Goal: Information Seeking & Learning: Learn about a topic

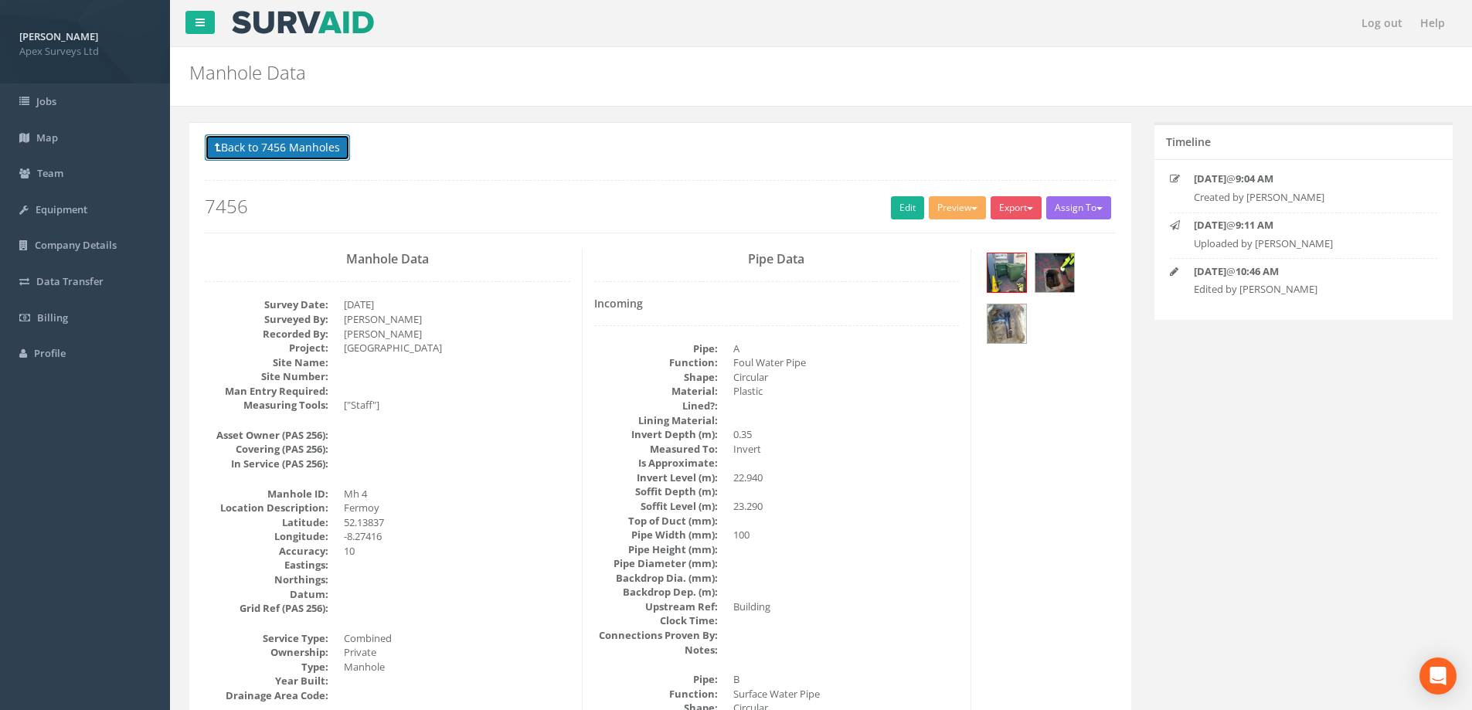
click at [273, 149] on button "Back to 7456 Manholes" at bounding box center [277, 147] width 145 height 26
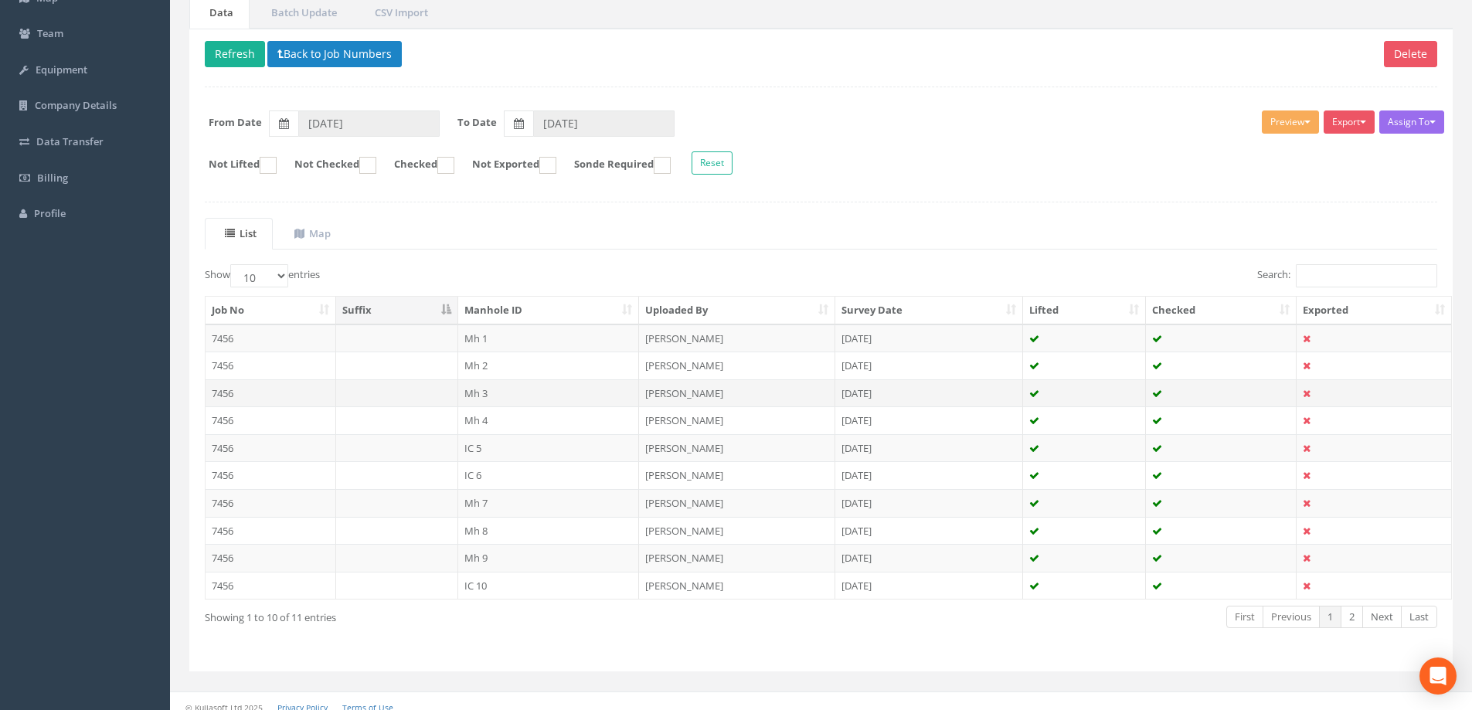
scroll to position [151, 0]
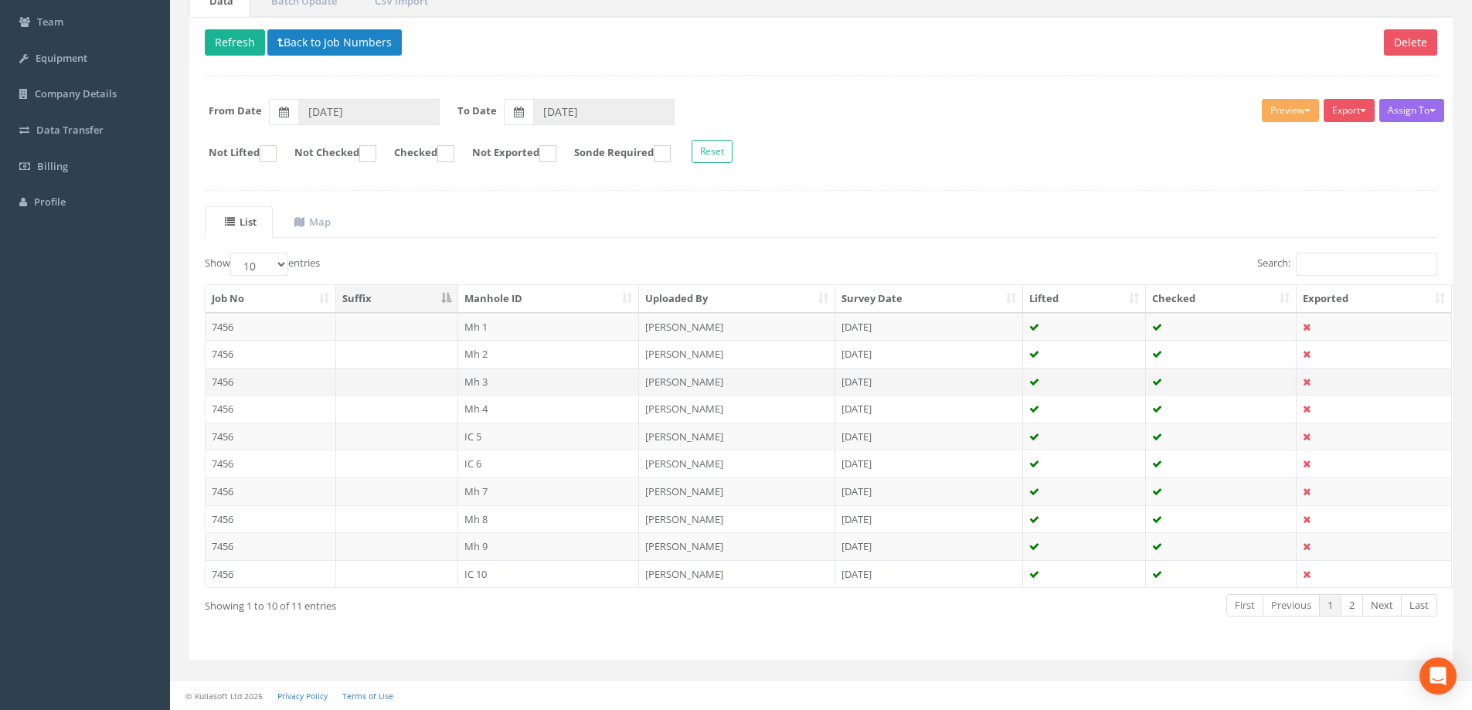
click at [491, 379] on td "Mh 3" at bounding box center [549, 382] width 182 height 28
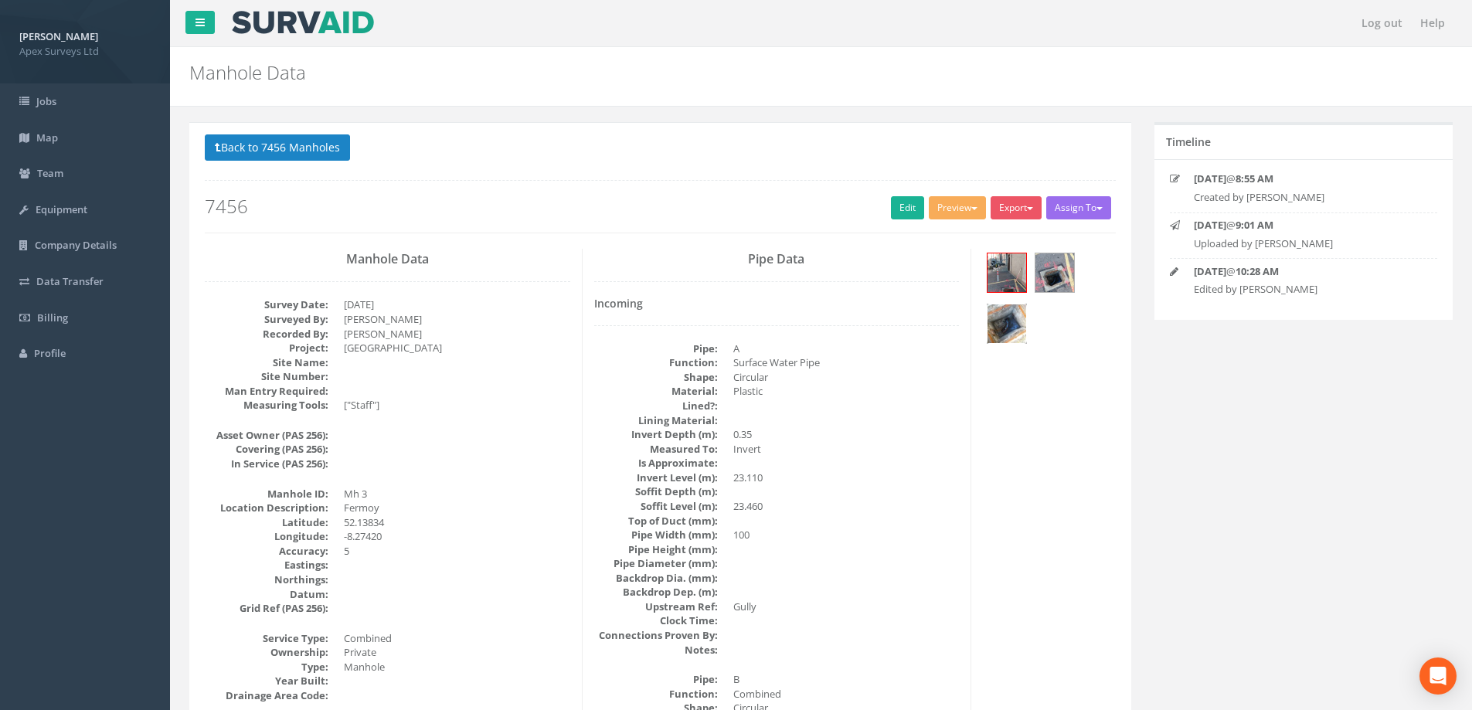
click at [1008, 321] on img at bounding box center [1007, 323] width 39 height 39
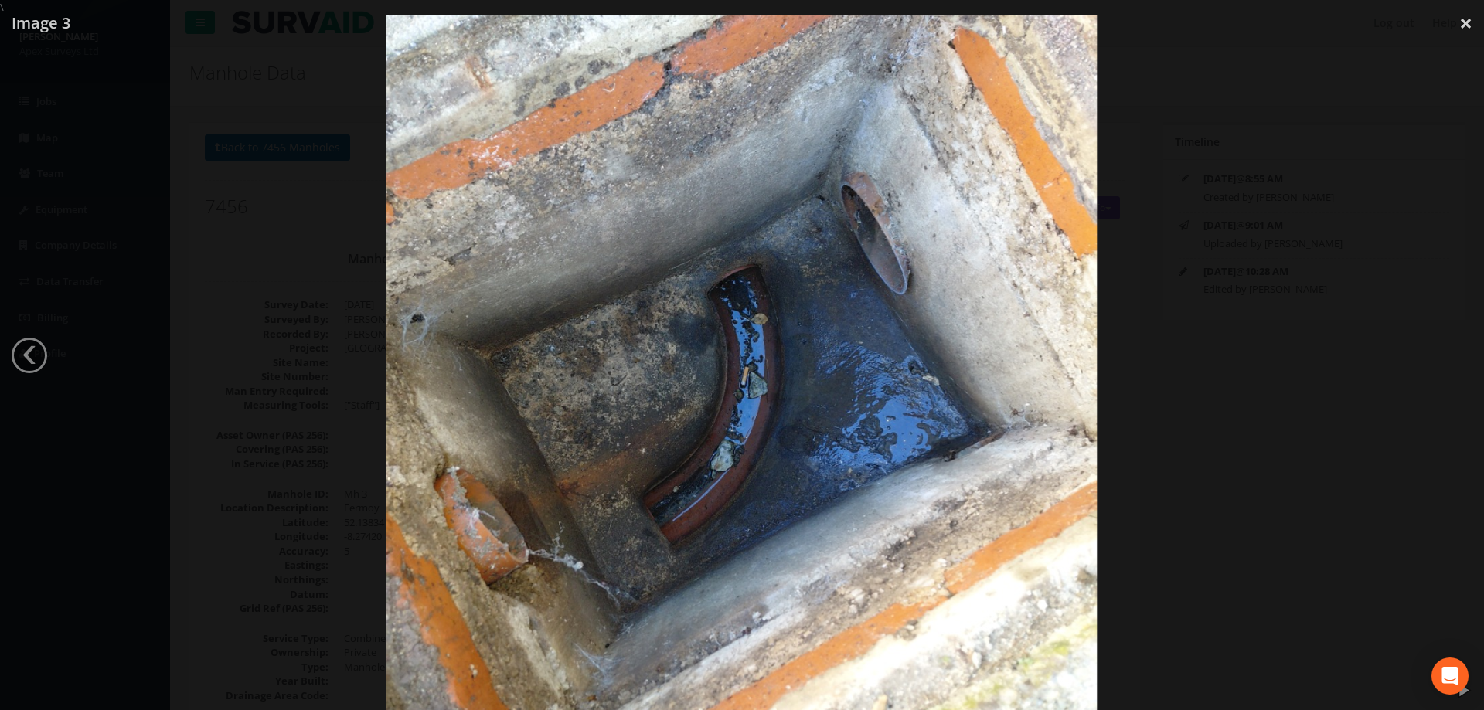
click at [1171, 265] on div at bounding box center [742, 370] width 1484 height 710
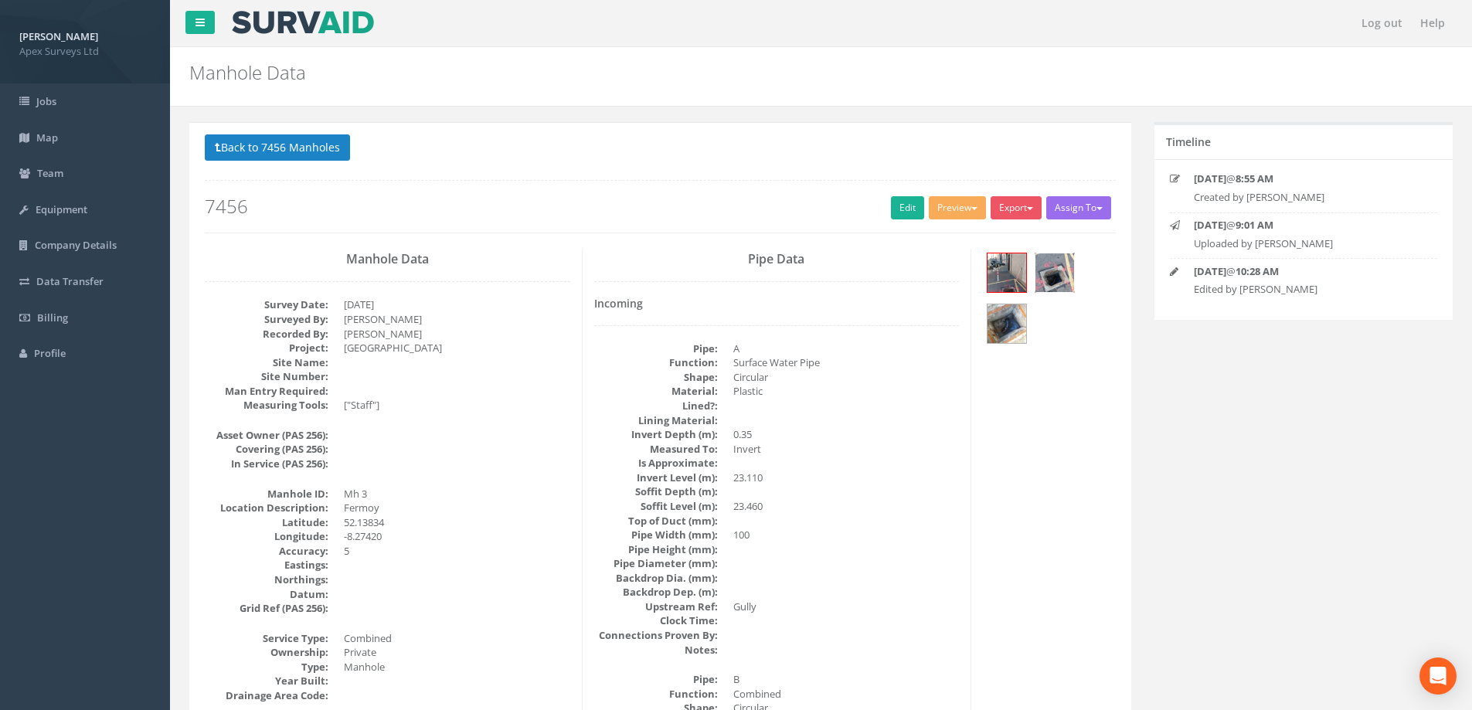
click at [1059, 267] on img at bounding box center [1055, 272] width 39 height 39
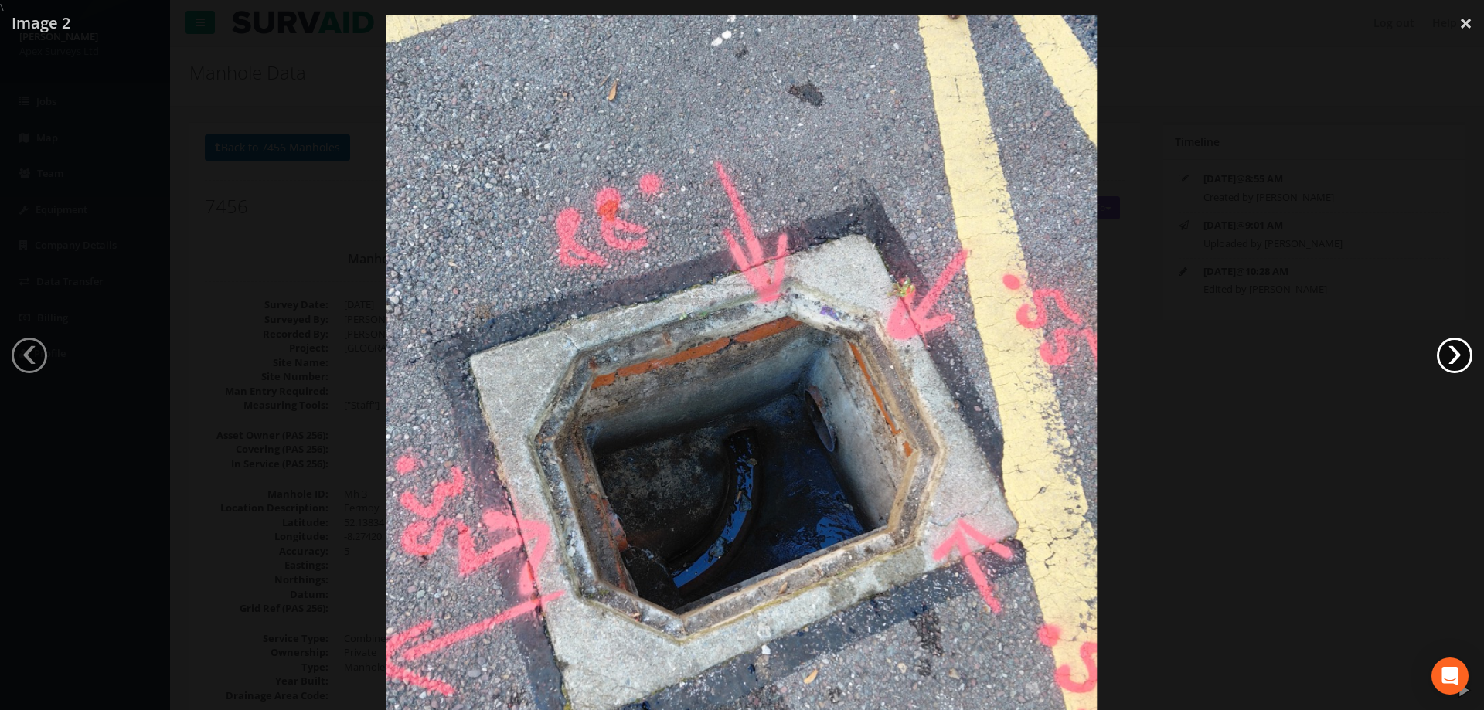
click at [1449, 354] on link "›" at bounding box center [1455, 356] width 36 height 36
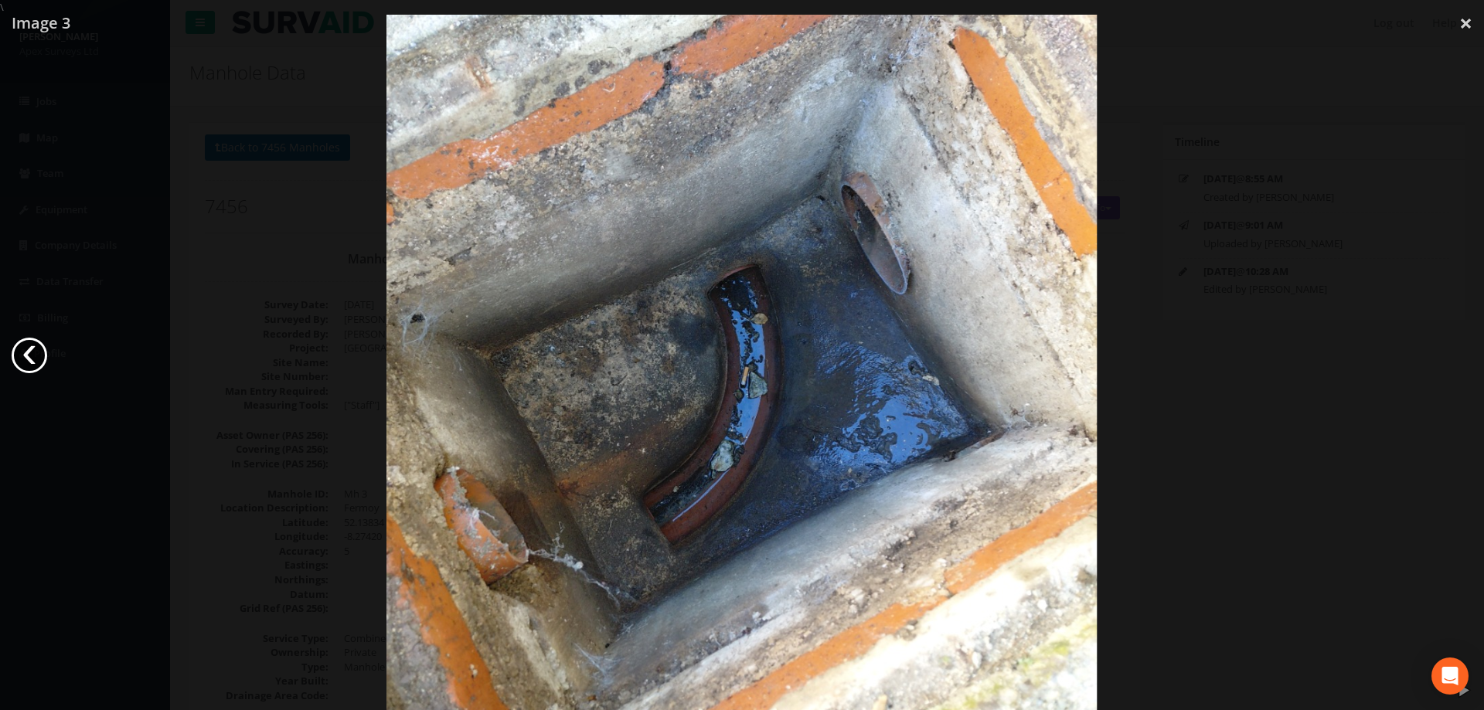
click at [39, 363] on link "‹" at bounding box center [30, 356] width 36 height 36
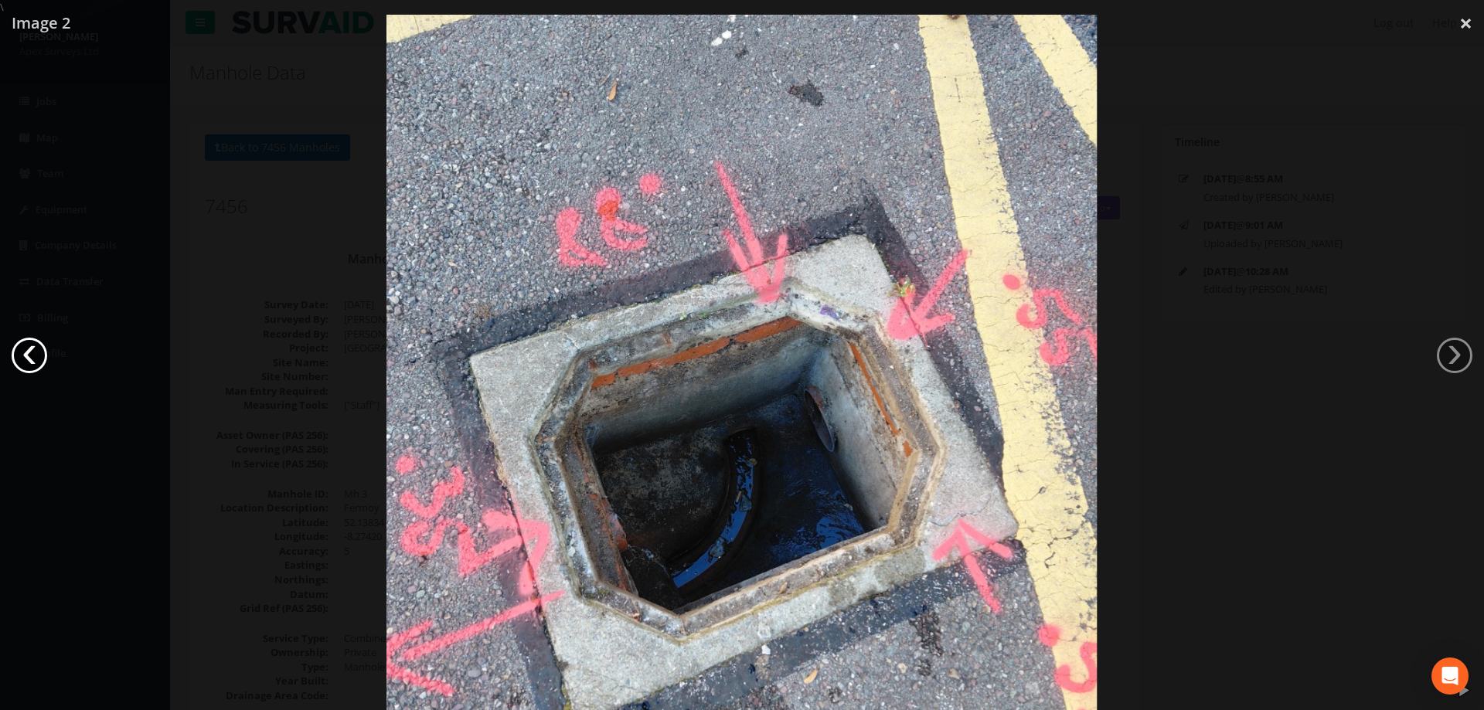
click at [37, 360] on link "‹" at bounding box center [30, 356] width 36 height 36
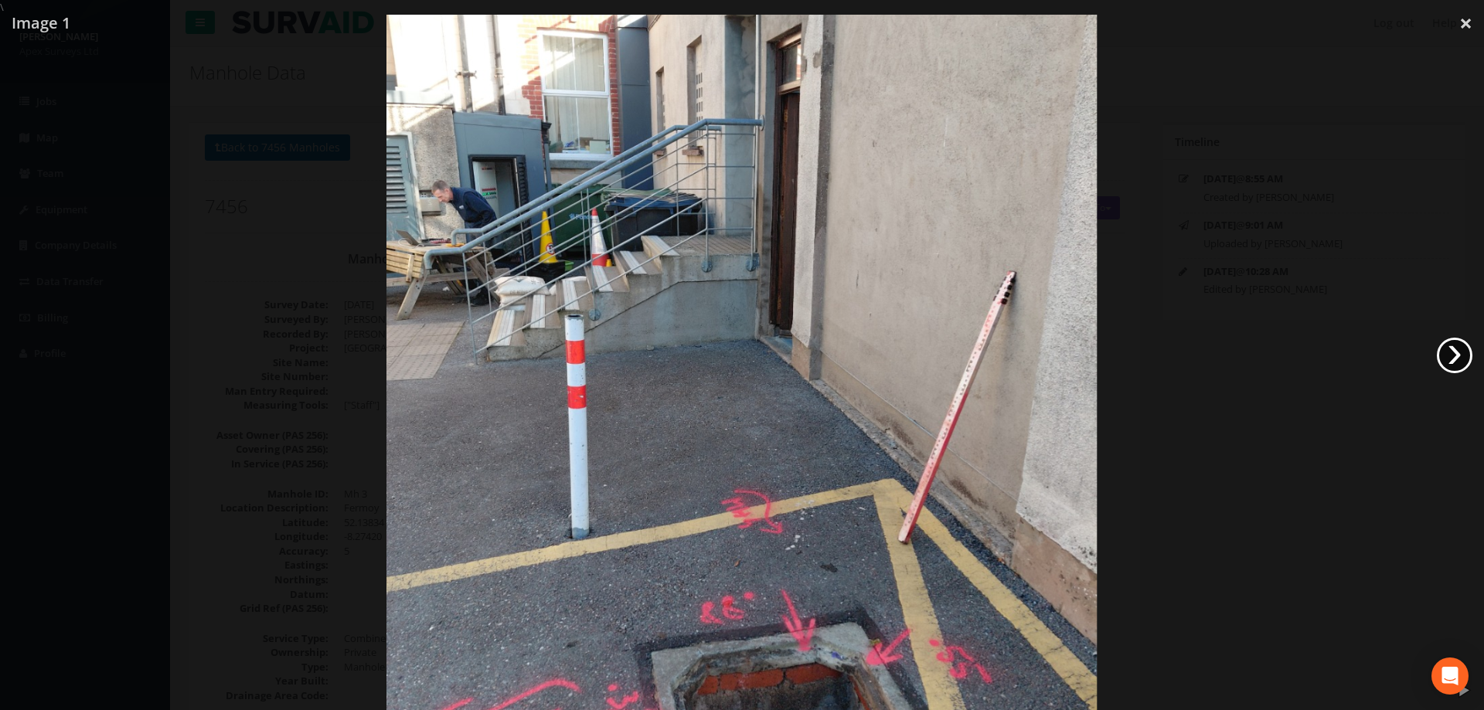
click at [1448, 355] on link "›" at bounding box center [1455, 356] width 36 height 36
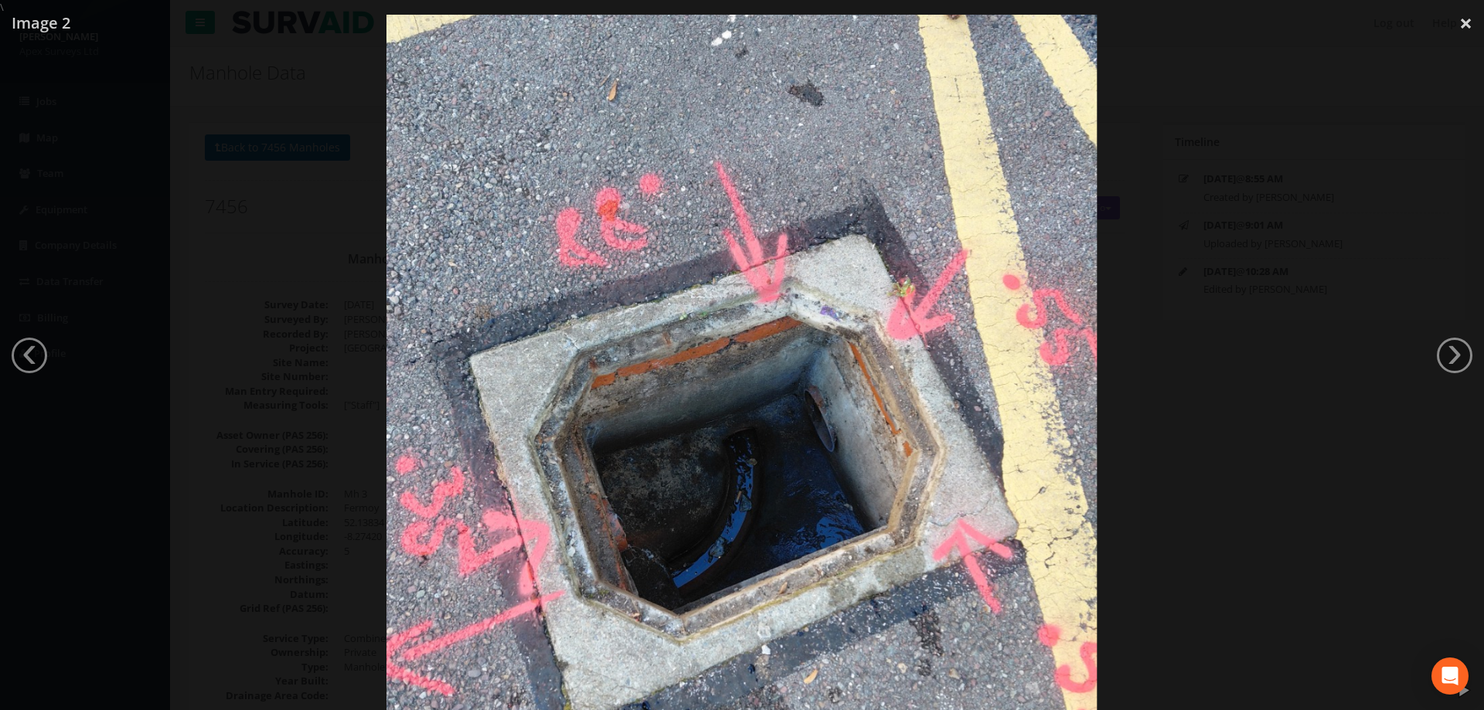
click at [1281, 268] on div at bounding box center [742, 370] width 1484 height 710
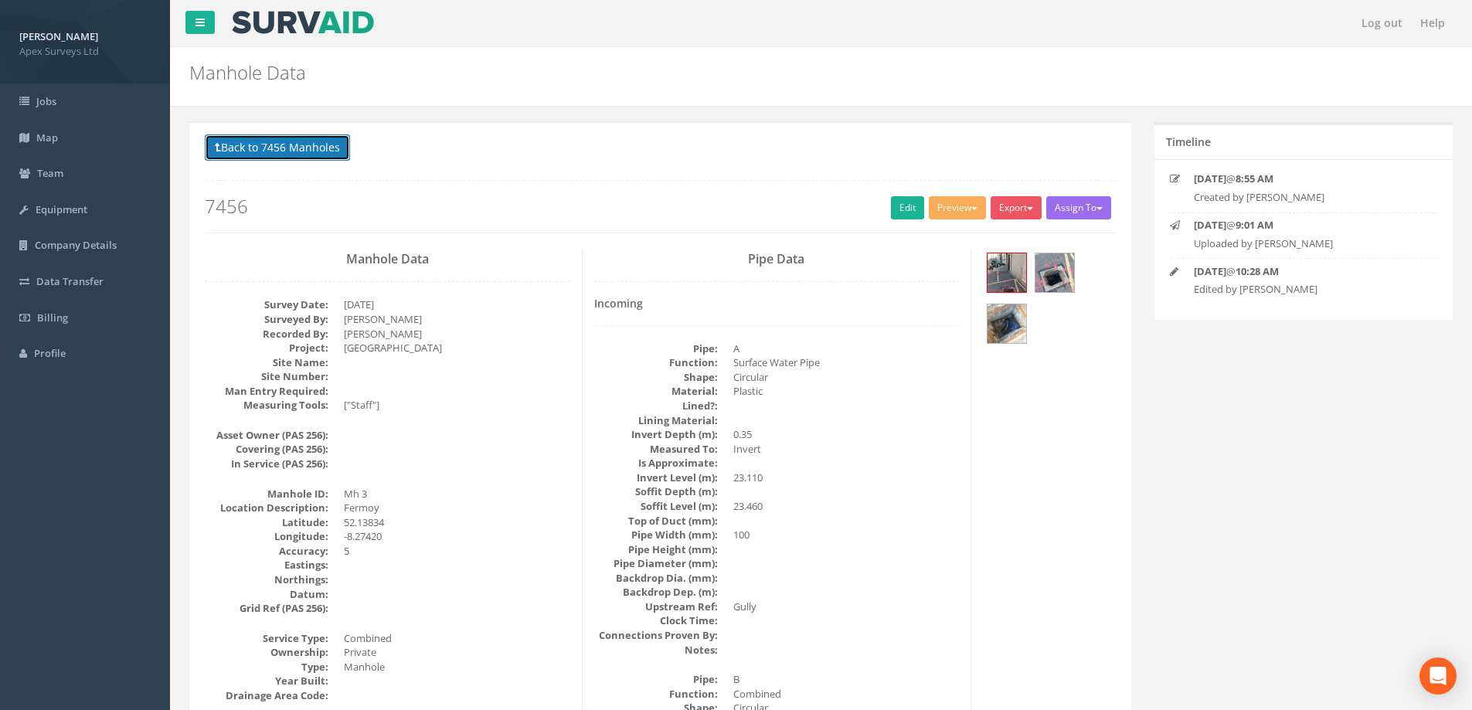
click at [243, 140] on button "Back to 7456 Manholes" at bounding box center [277, 147] width 145 height 26
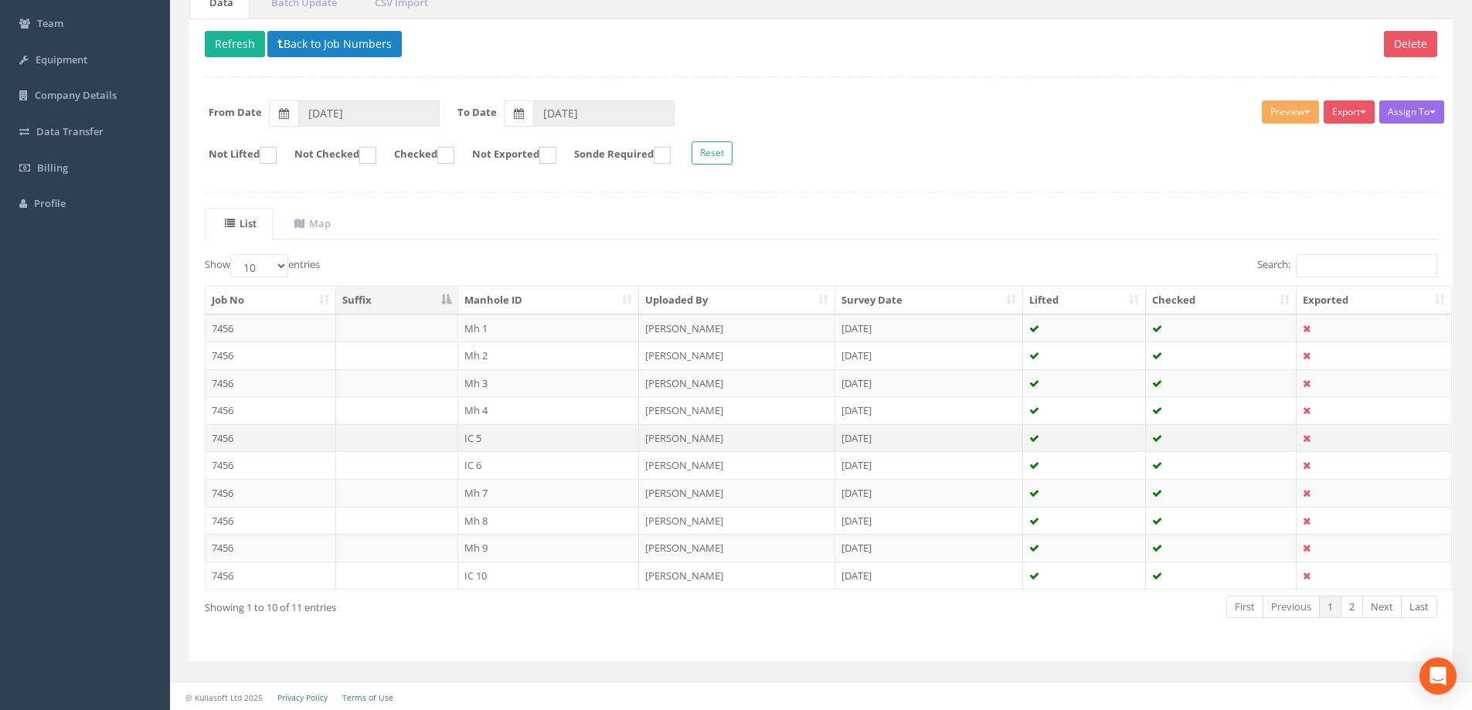
scroll to position [151, 0]
click at [475, 439] on td "IC 5" at bounding box center [549, 437] width 182 height 28
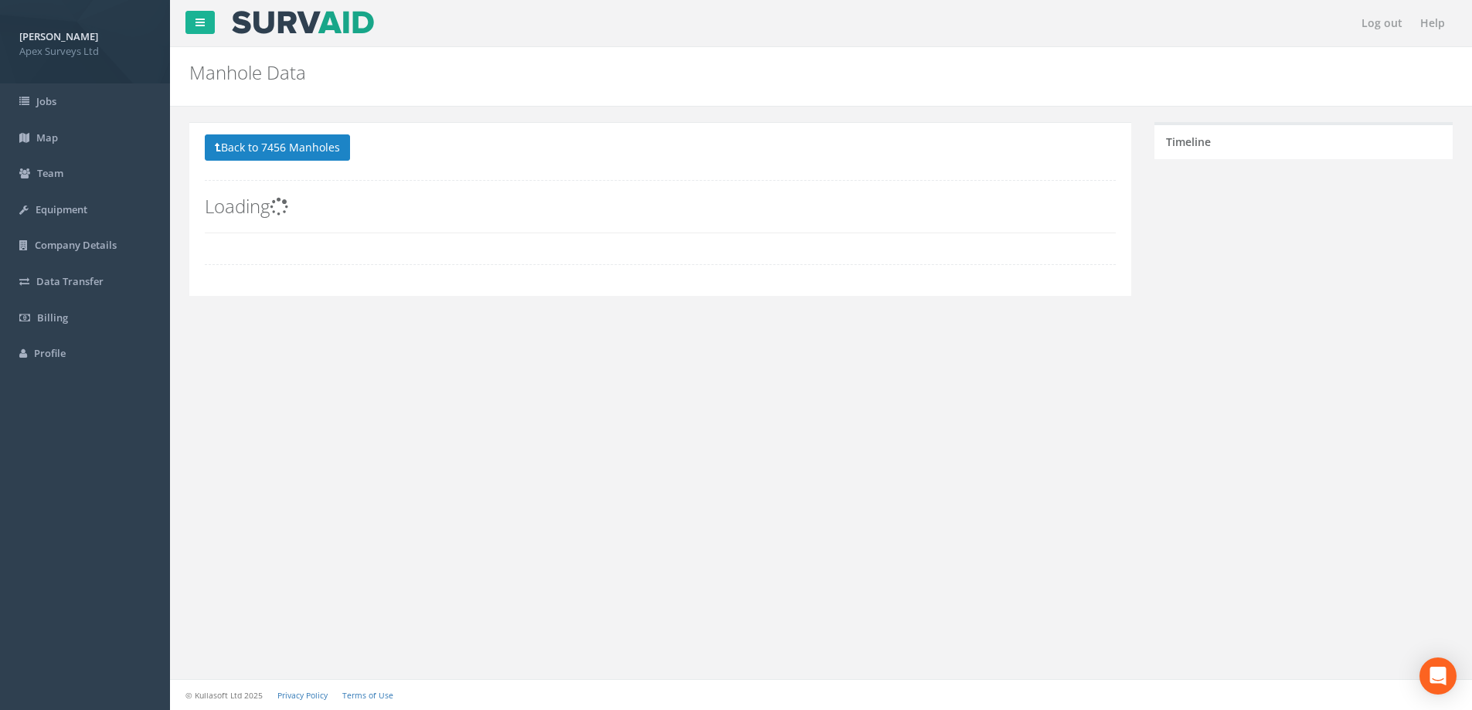
scroll to position [0, 0]
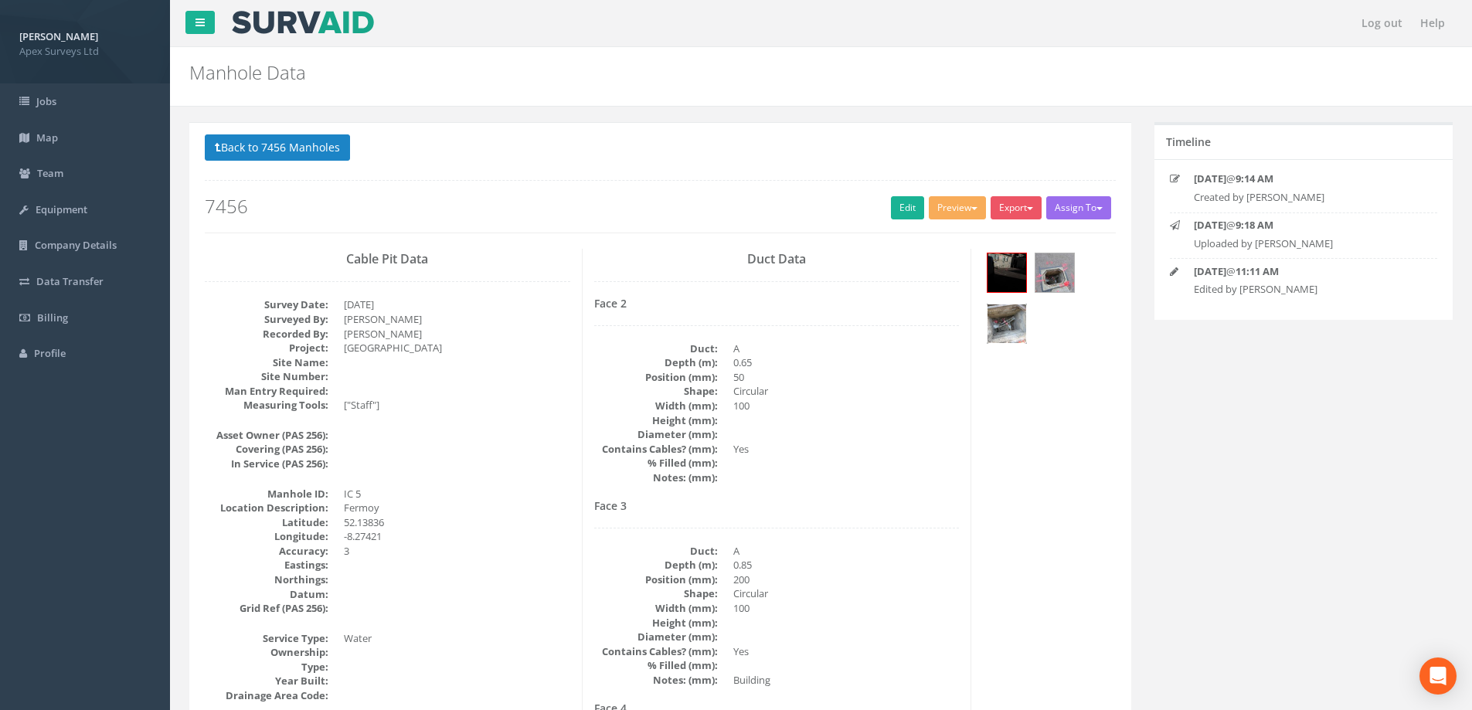
click at [990, 329] on img at bounding box center [1007, 323] width 39 height 39
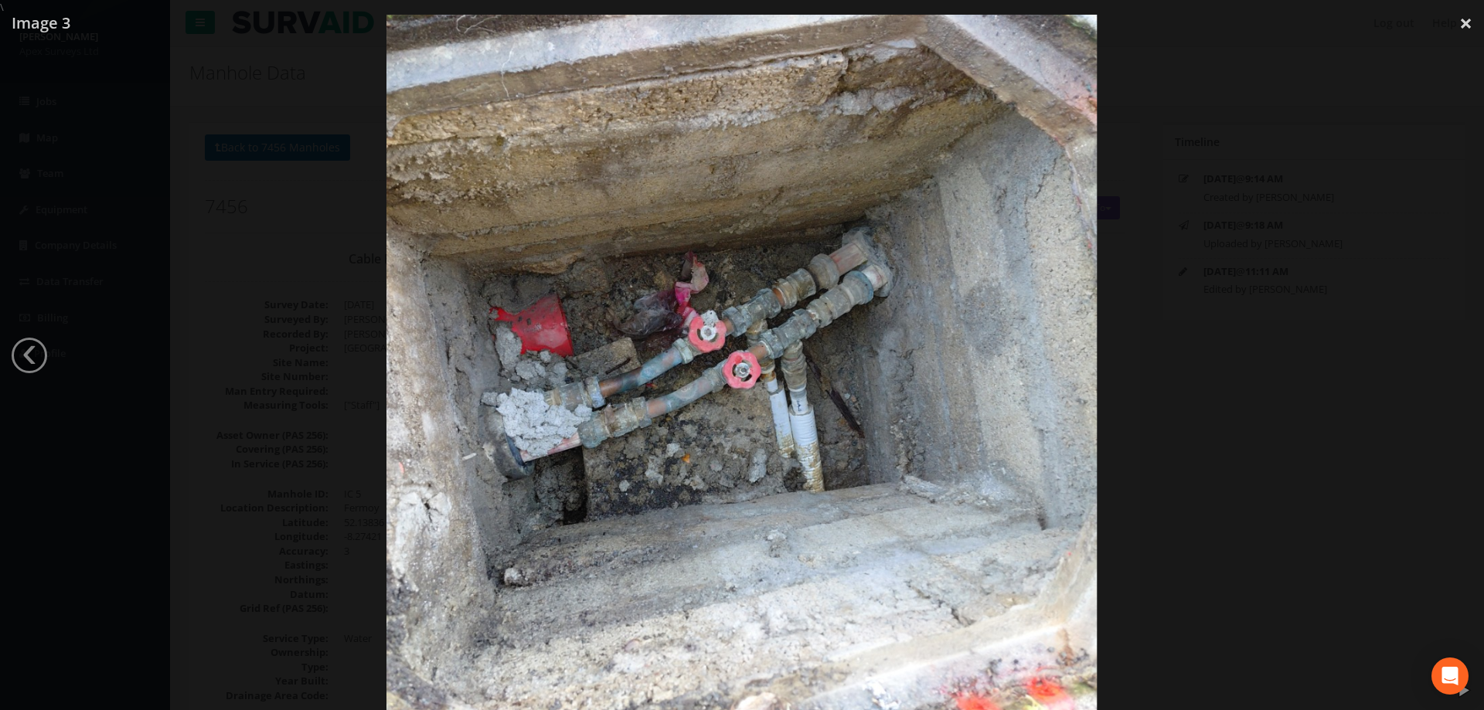
click at [1252, 341] on div at bounding box center [742, 370] width 1484 height 710
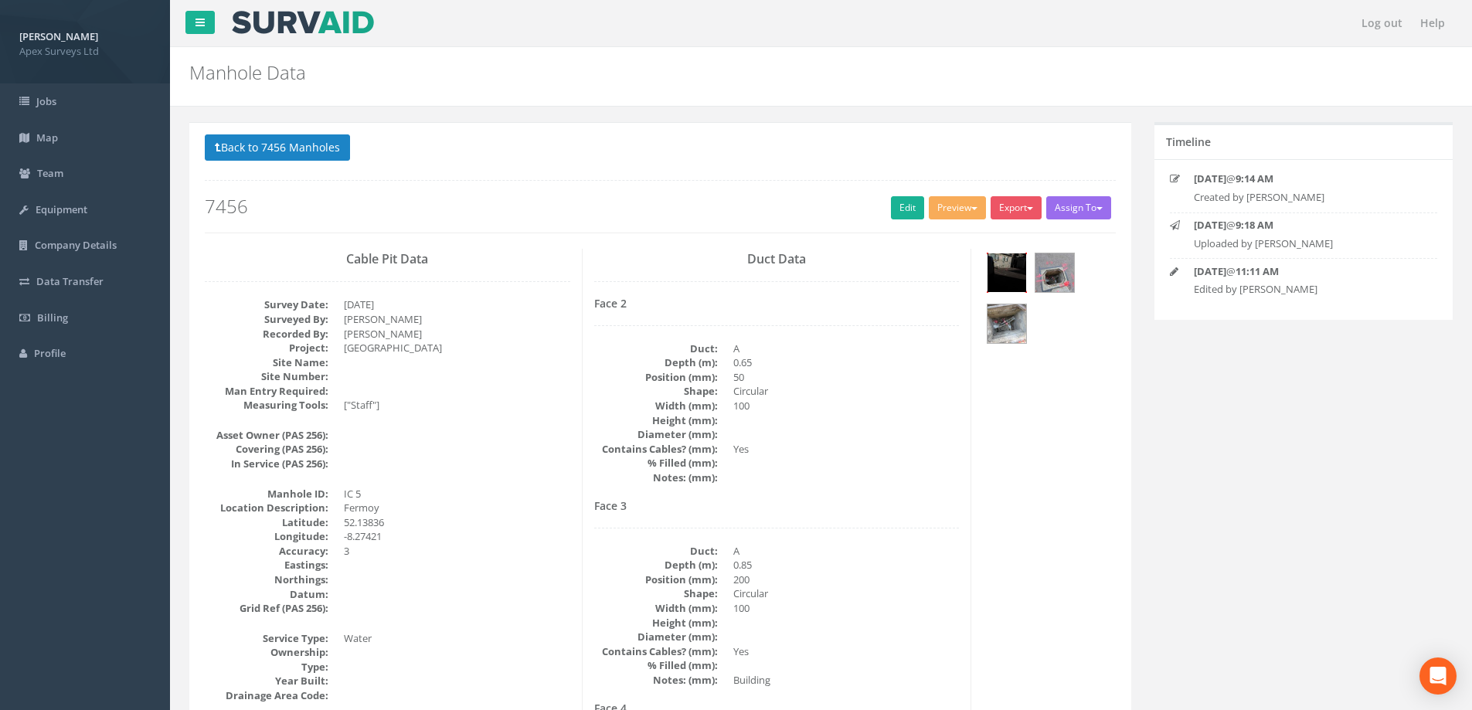
click at [998, 267] on img at bounding box center [1007, 272] width 39 height 39
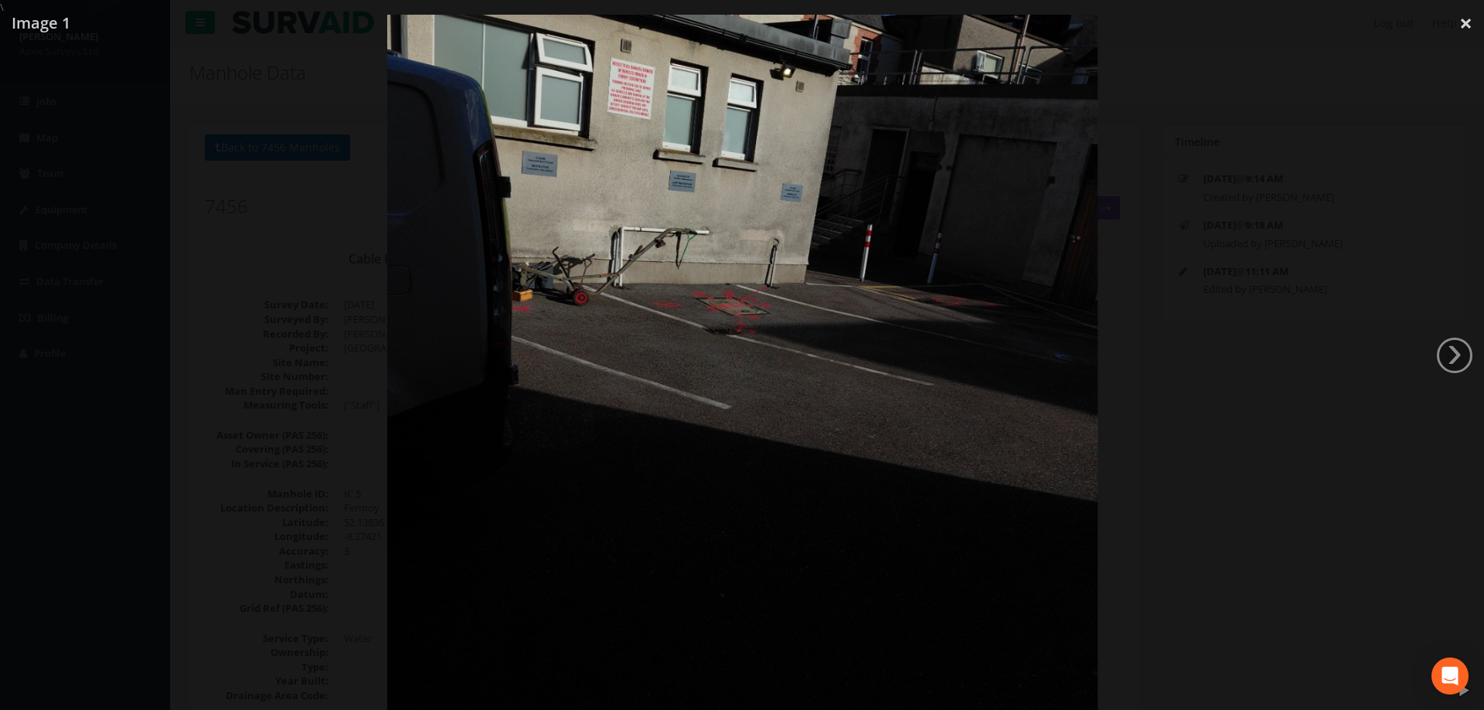
click at [1205, 168] on div at bounding box center [743, 370] width 1484 height 710
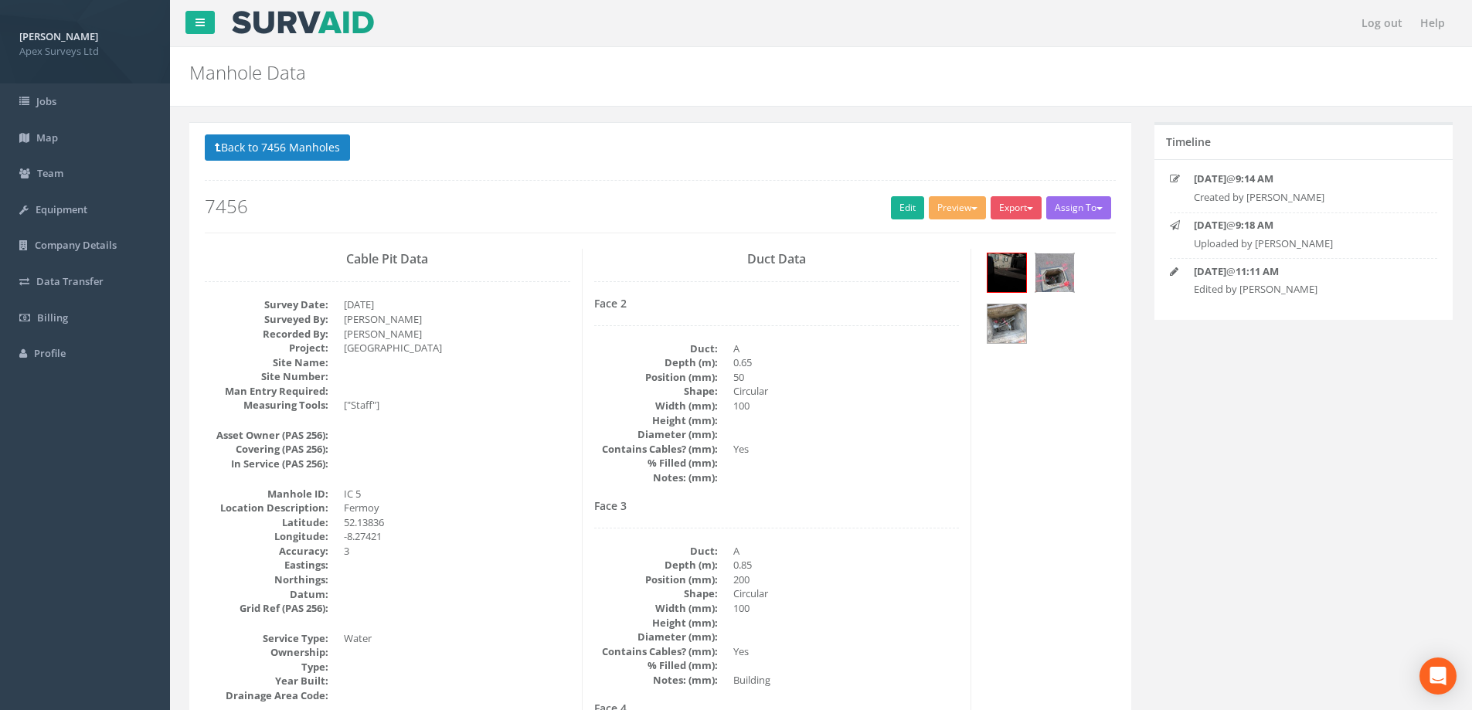
click at [1052, 273] on img at bounding box center [1055, 272] width 39 height 39
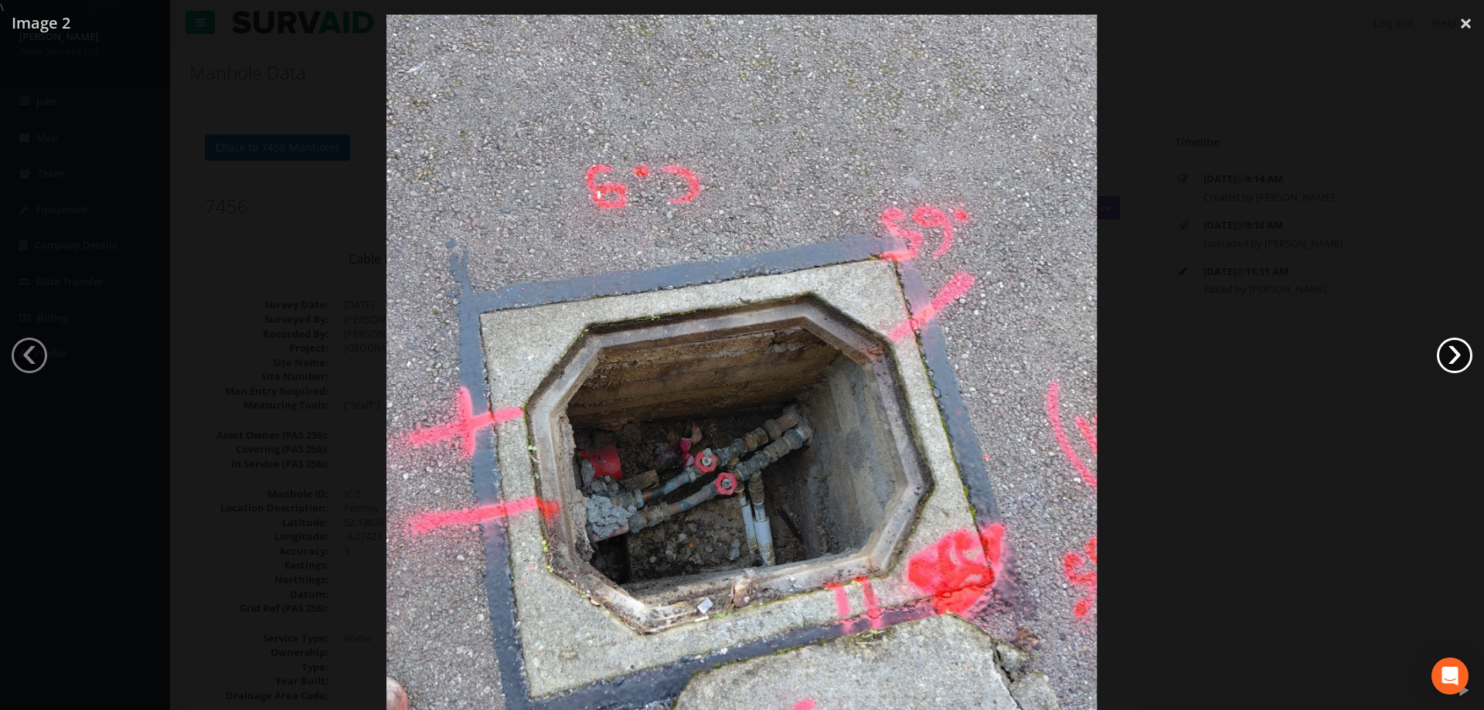
click at [1460, 354] on link "›" at bounding box center [1455, 356] width 36 height 36
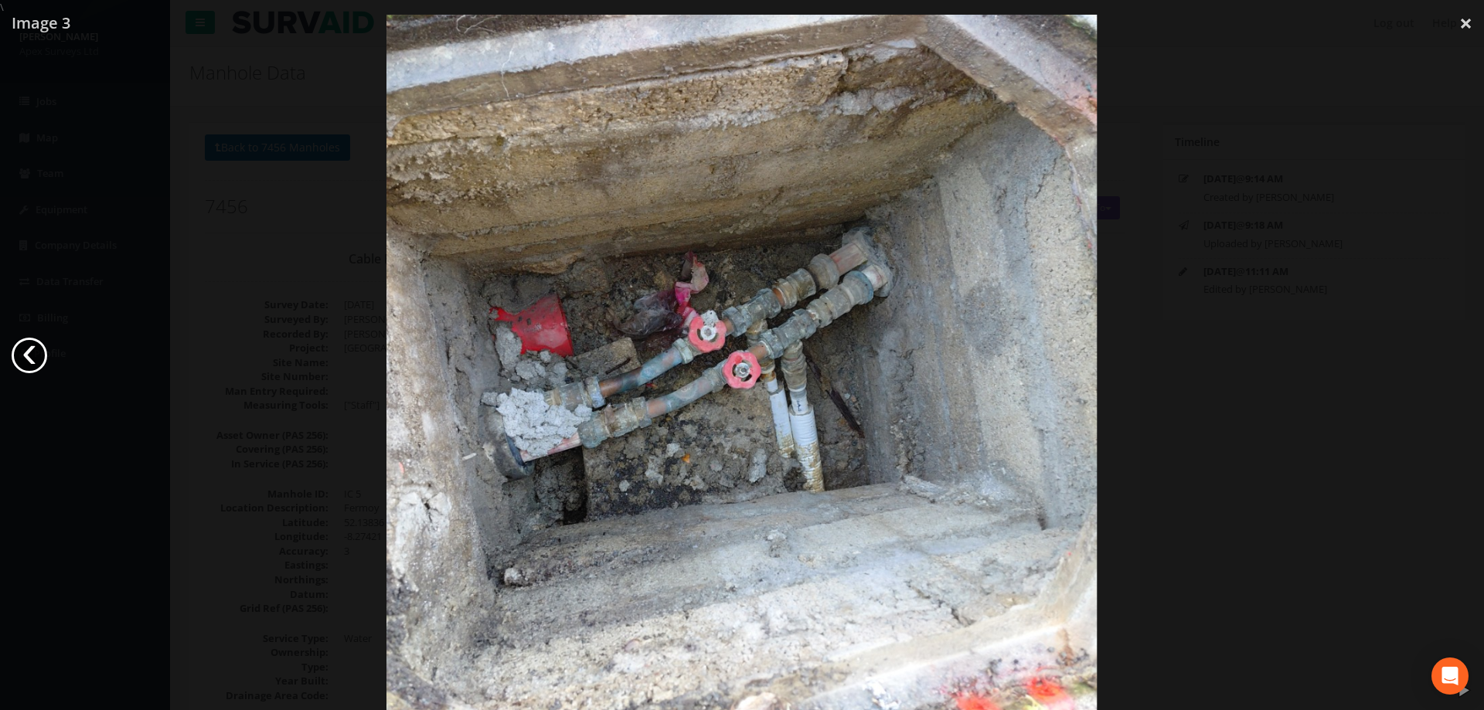
click at [36, 352] on link "‹" at bounding box center [30, 356] width 36 height 36
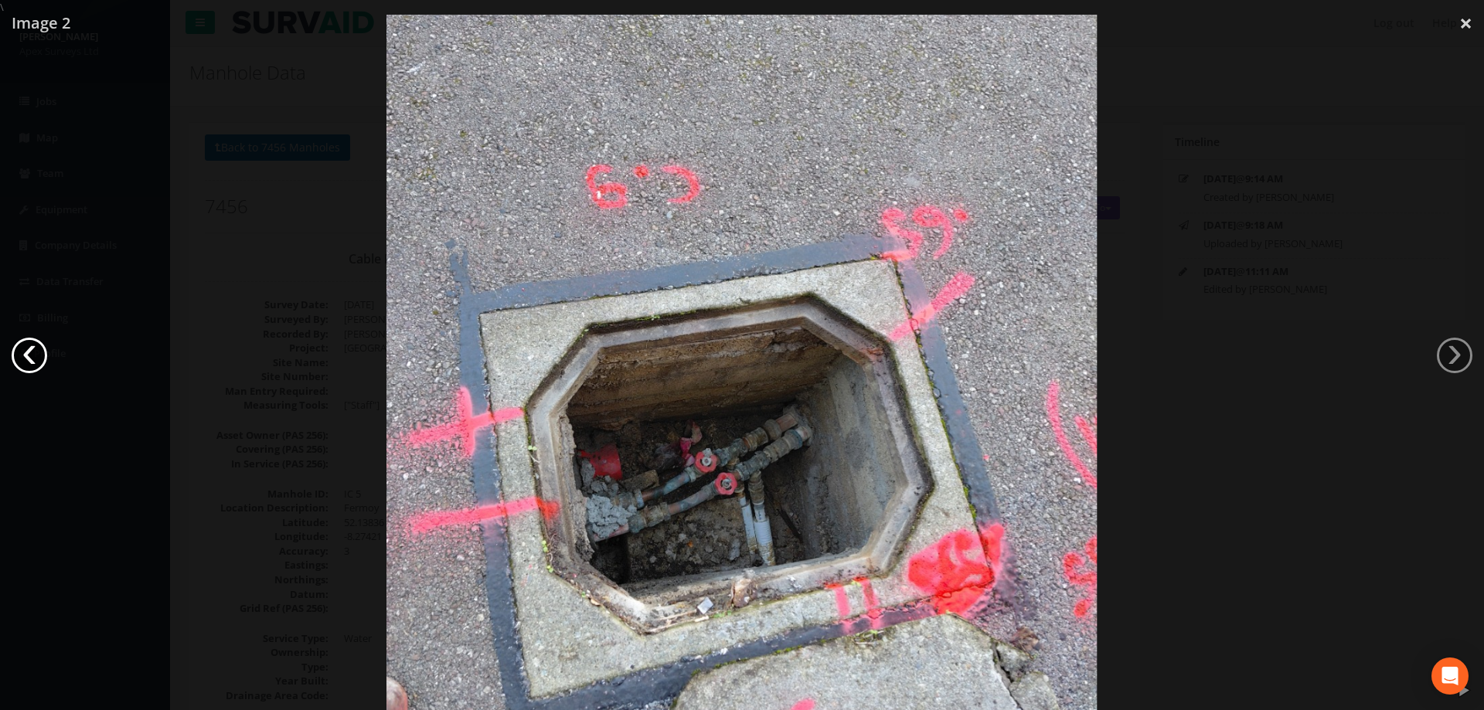
click at [36, 352] on link "‹" at bounding box center [30, 356] width 36 height 36
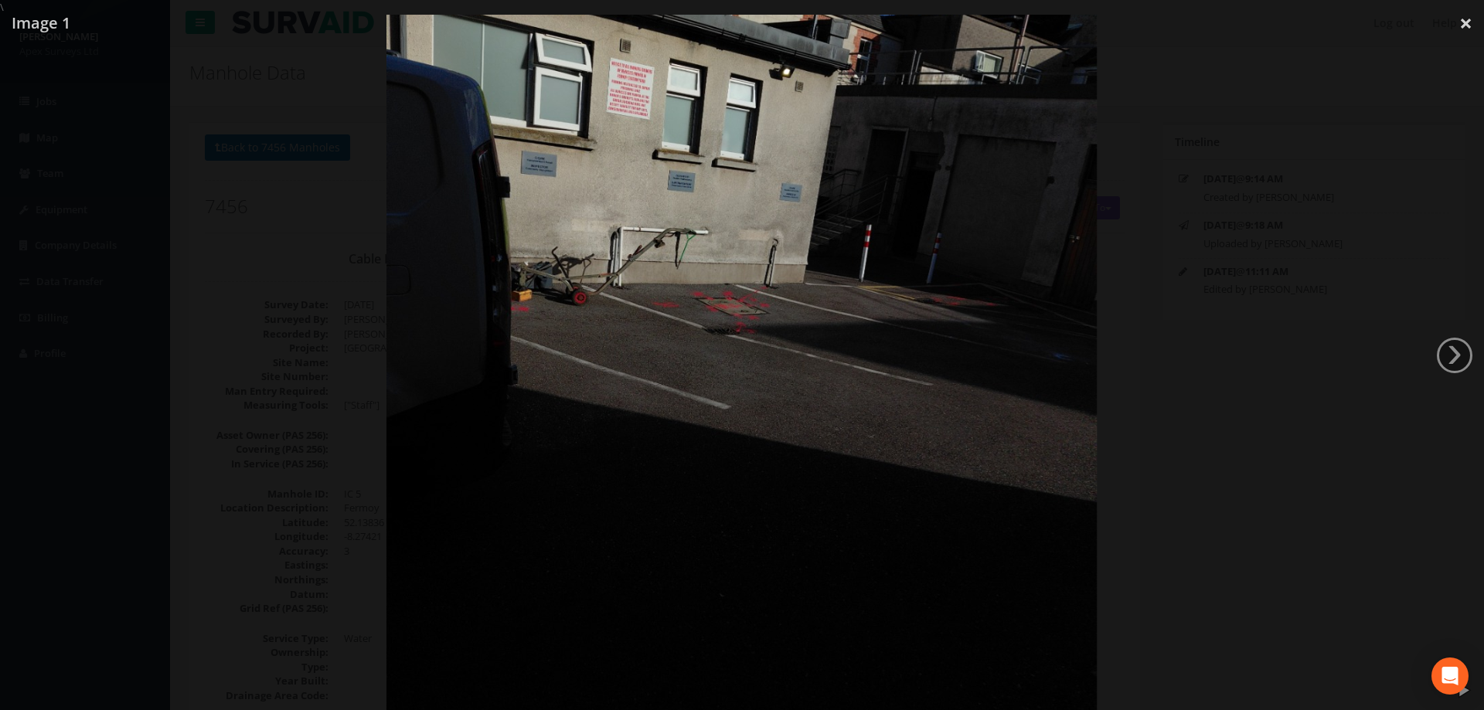
click at [1290, 241] on div at bounding box center [742, 370] width 1484 height 710
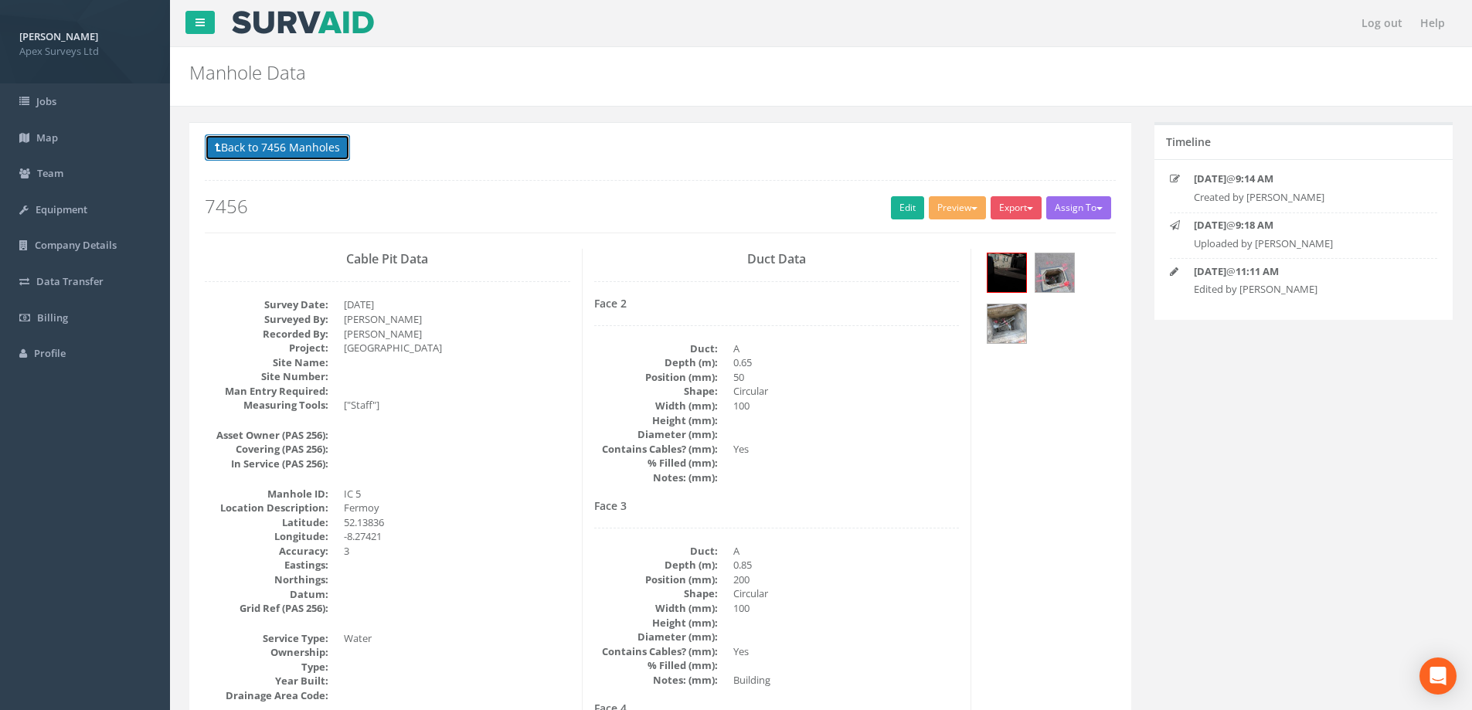
click at [268, 147] on button "Back to 7456 Manholes" at bounding box center [277, 147] width 145 height 26
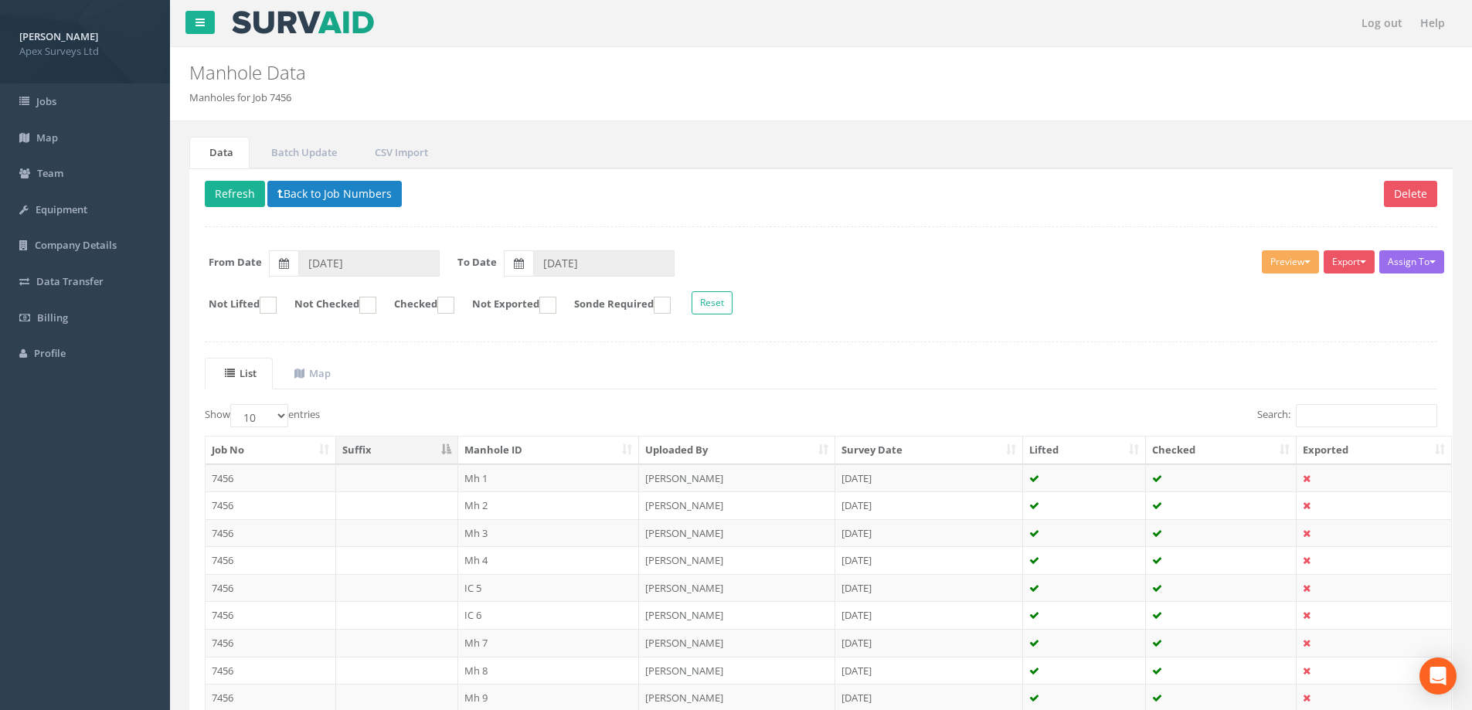
click at [472, 614] on td "IC 6" at bounding box center [549, 615] width 182 height 28
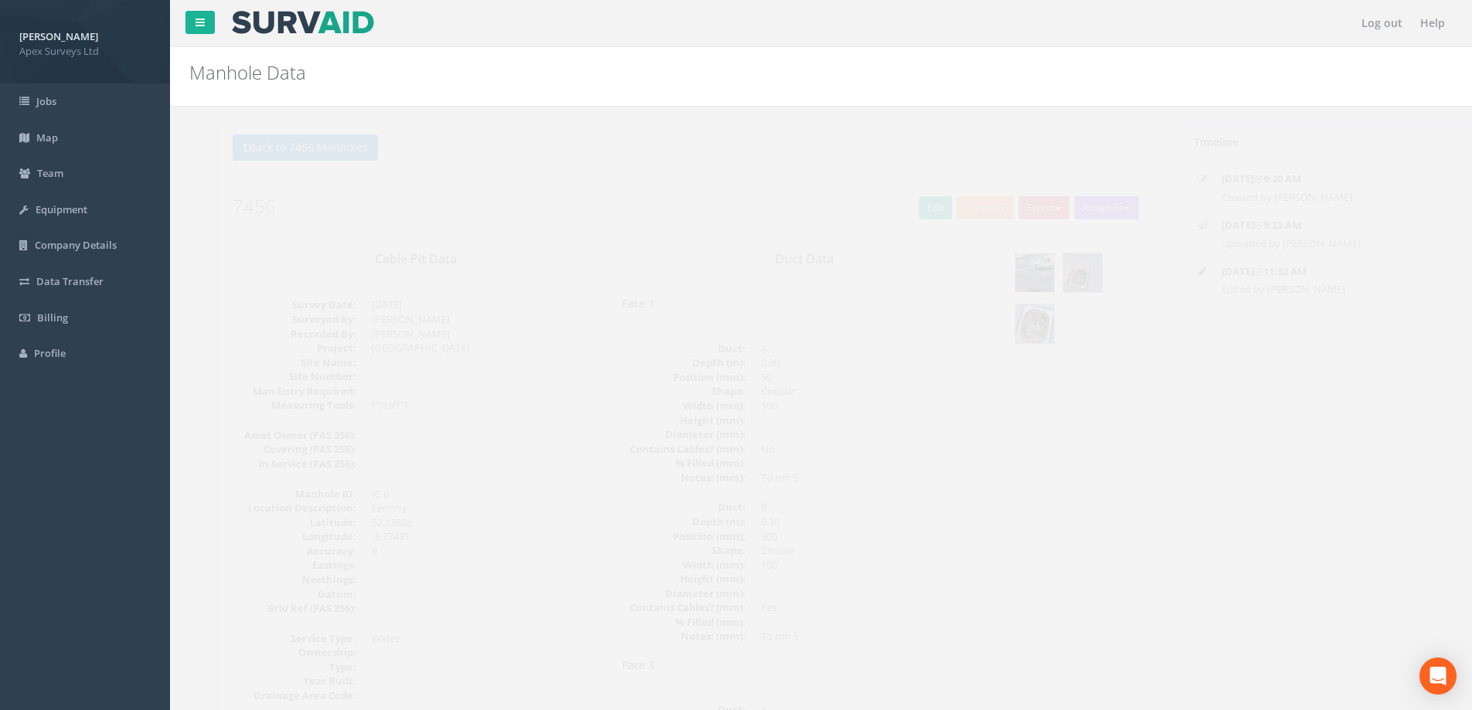
click at [1019, 264] on img at bounding box center [1007, 272] width 39 height 39
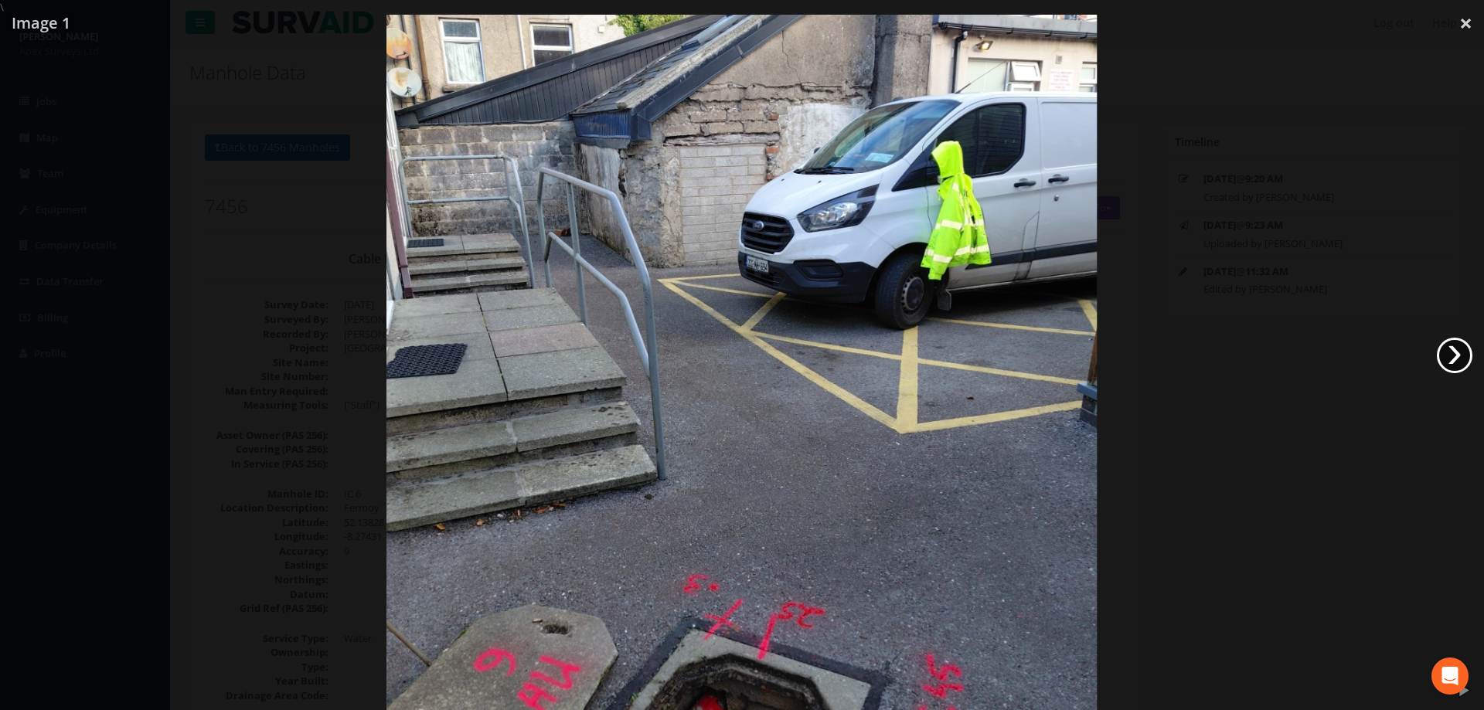
click at [1455, 362] on link "›" at bounding box center [1455, 356] width 36 height 36
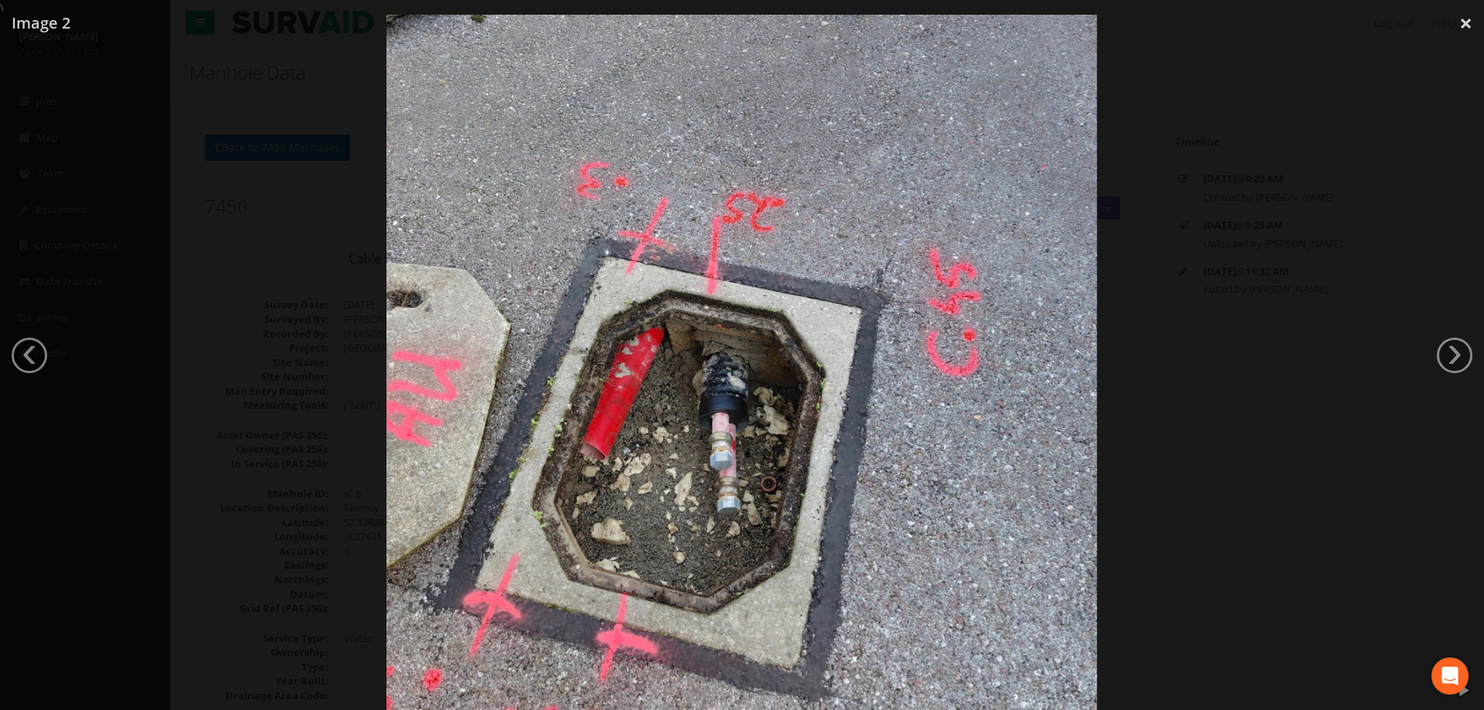
click at [1449, 362] on link "›" at bounding box center [1455, 356] width 36 height 36
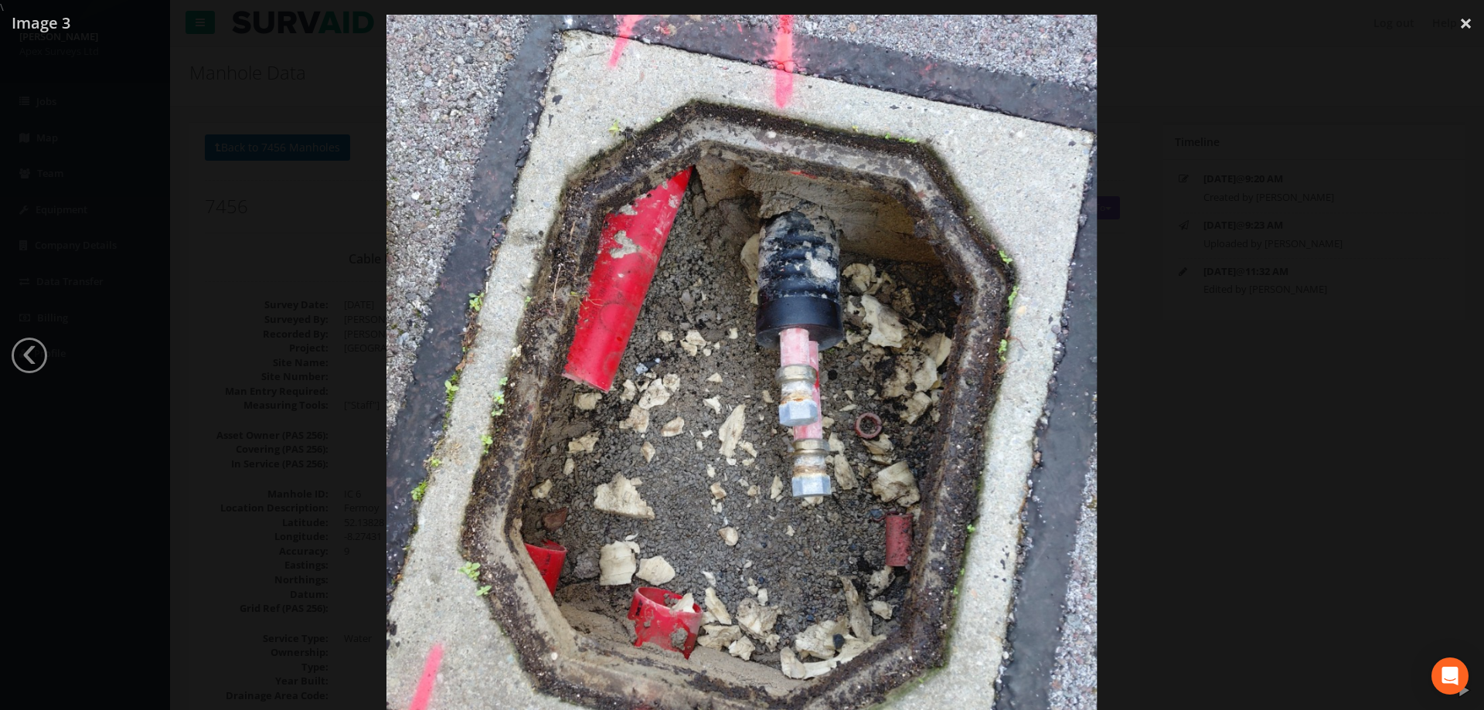
click at [1301, 309] on div at bounding box center [742, 370] width 1484 height 710
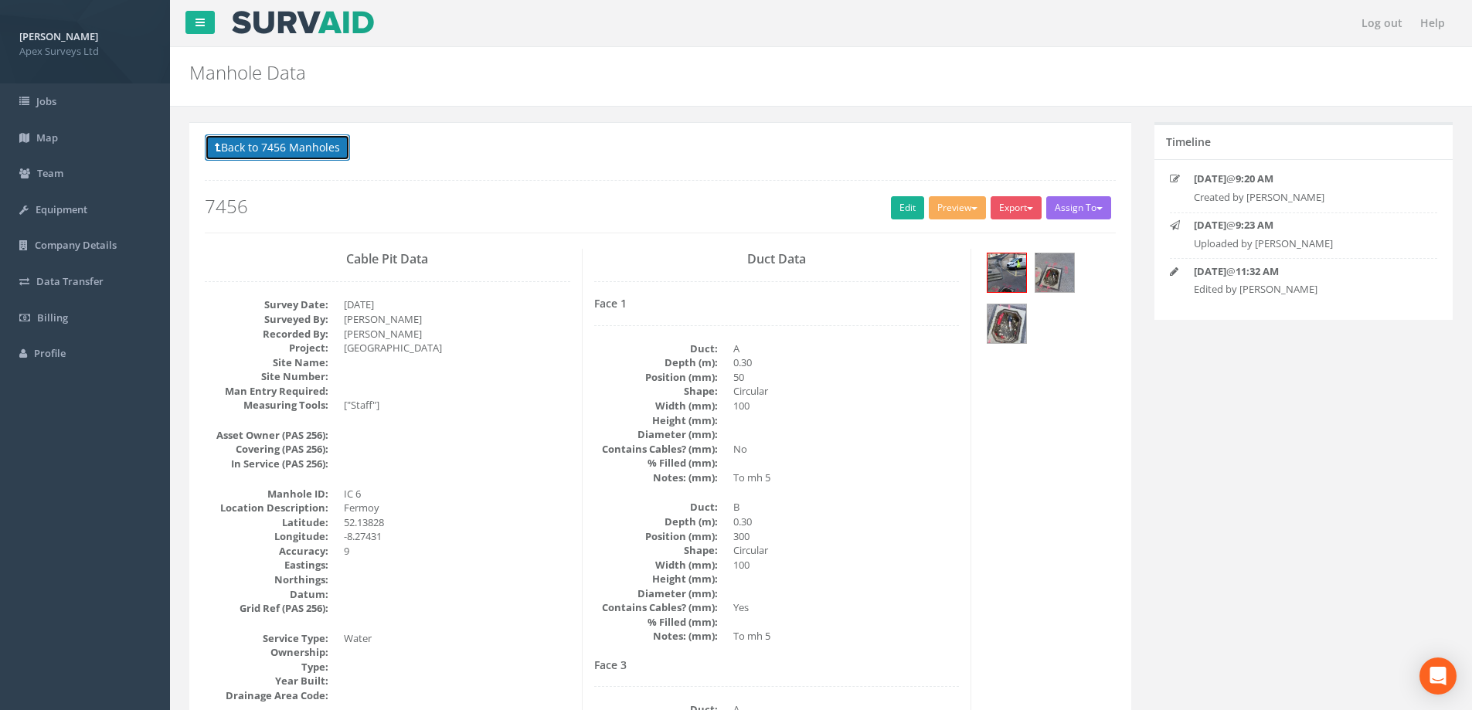
click at [285, 151] on button "Back to 7456 Manholes" at bounding box center [277, 147] width 145 height 26
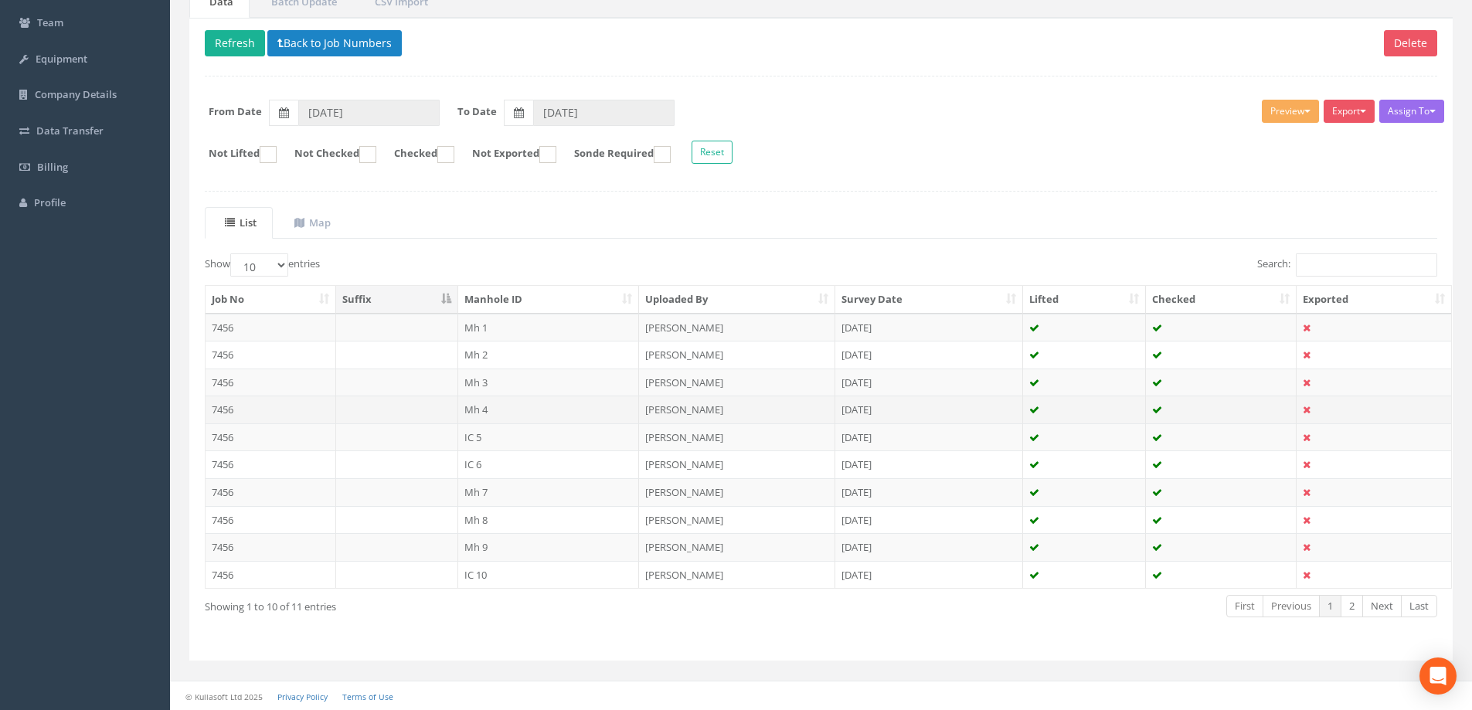
scroll to position [151, 0]
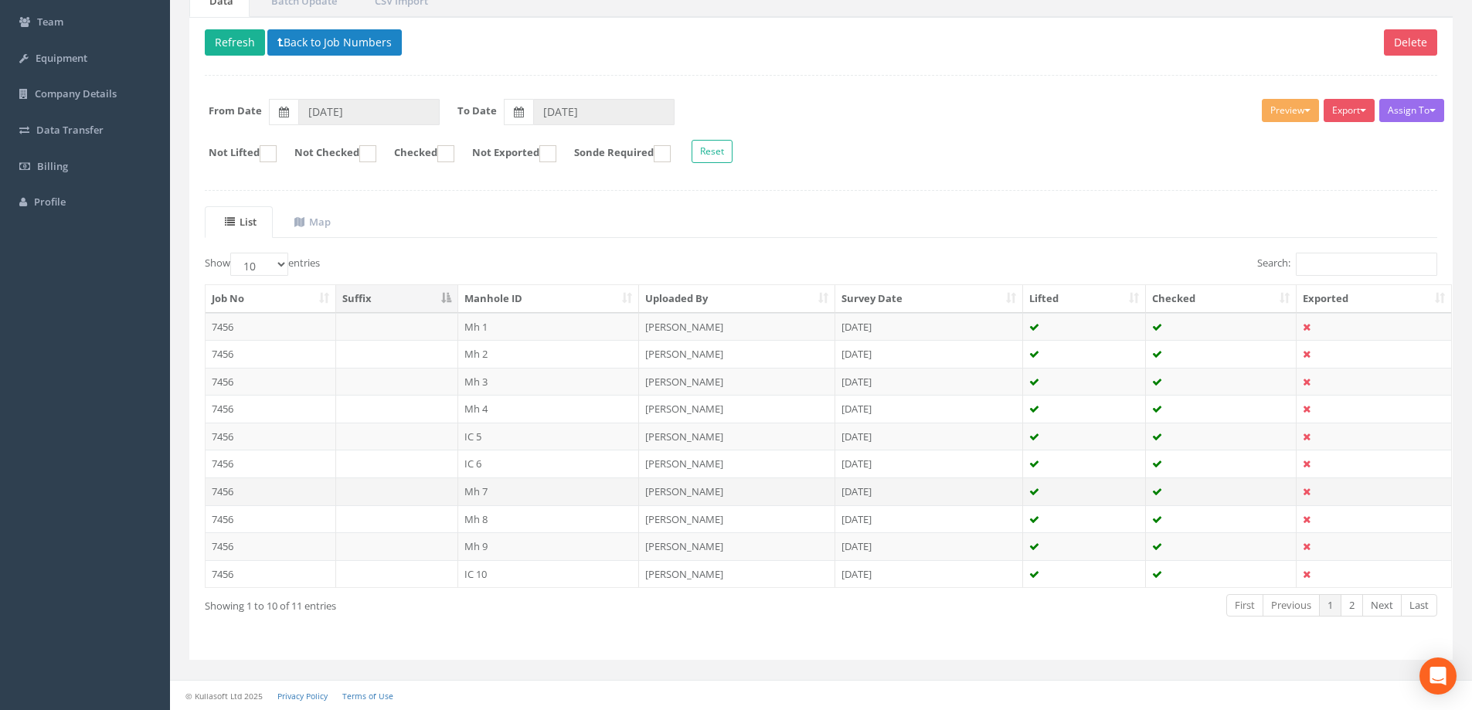
click at [478, 493] on td "Mh 7" at bounding box center [549, 492] width 182 height 28
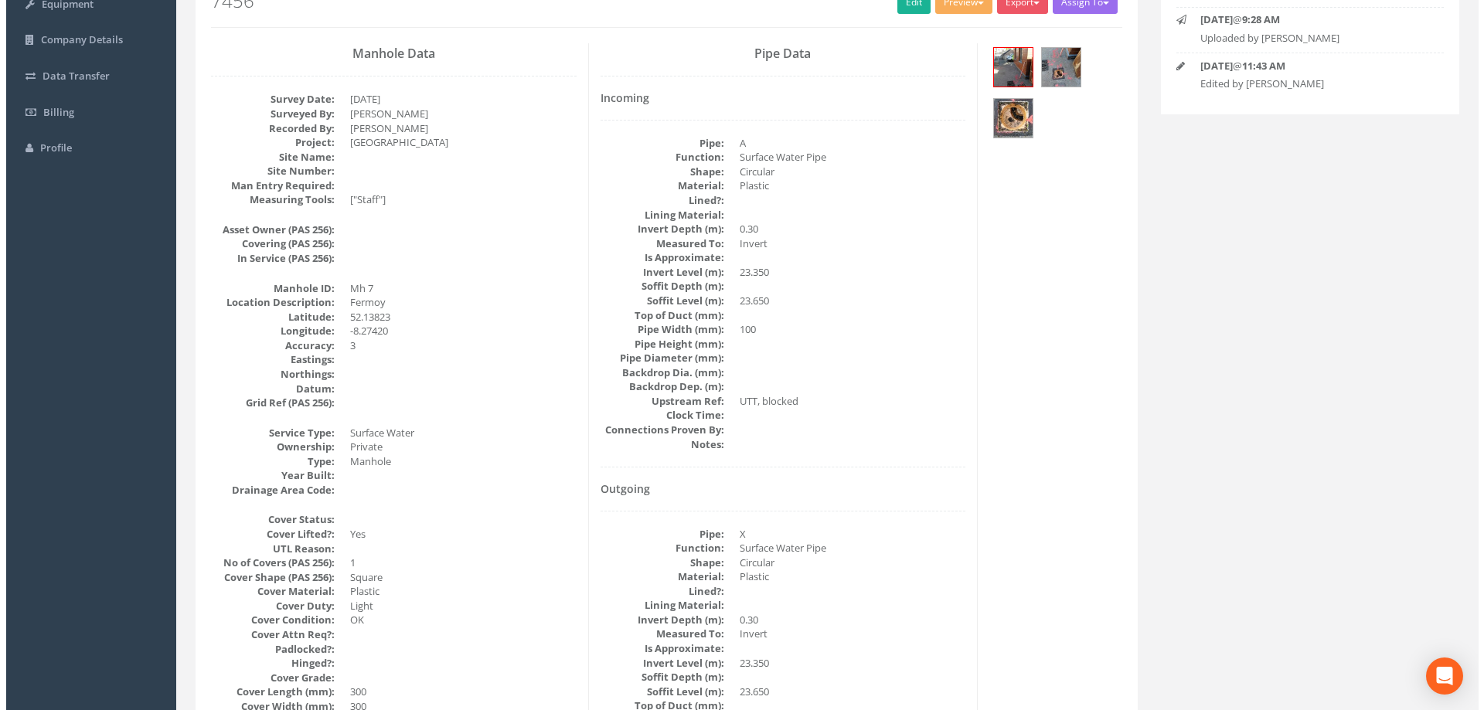
scroll to position [232, 0]
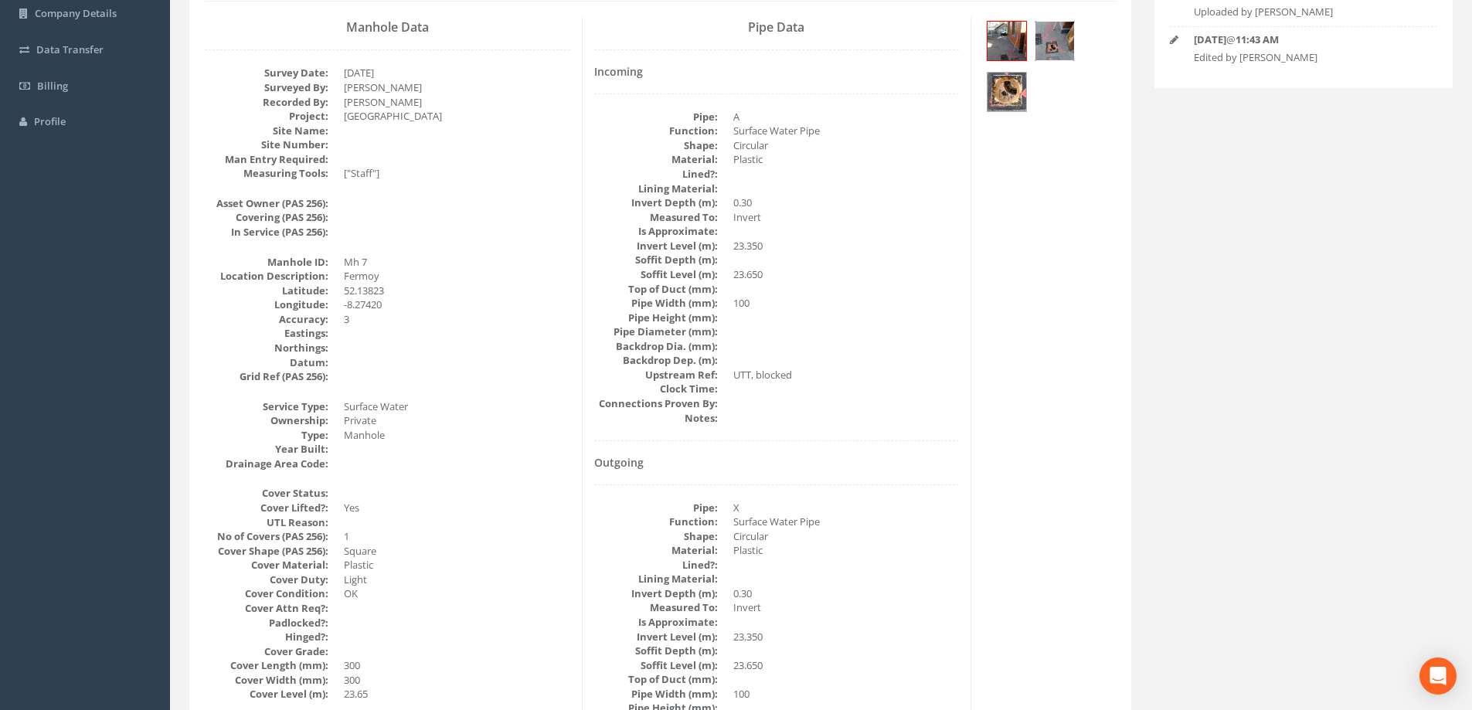
click at [1056, 35] on img at bounding box center [1055, 41] width 39 height 39
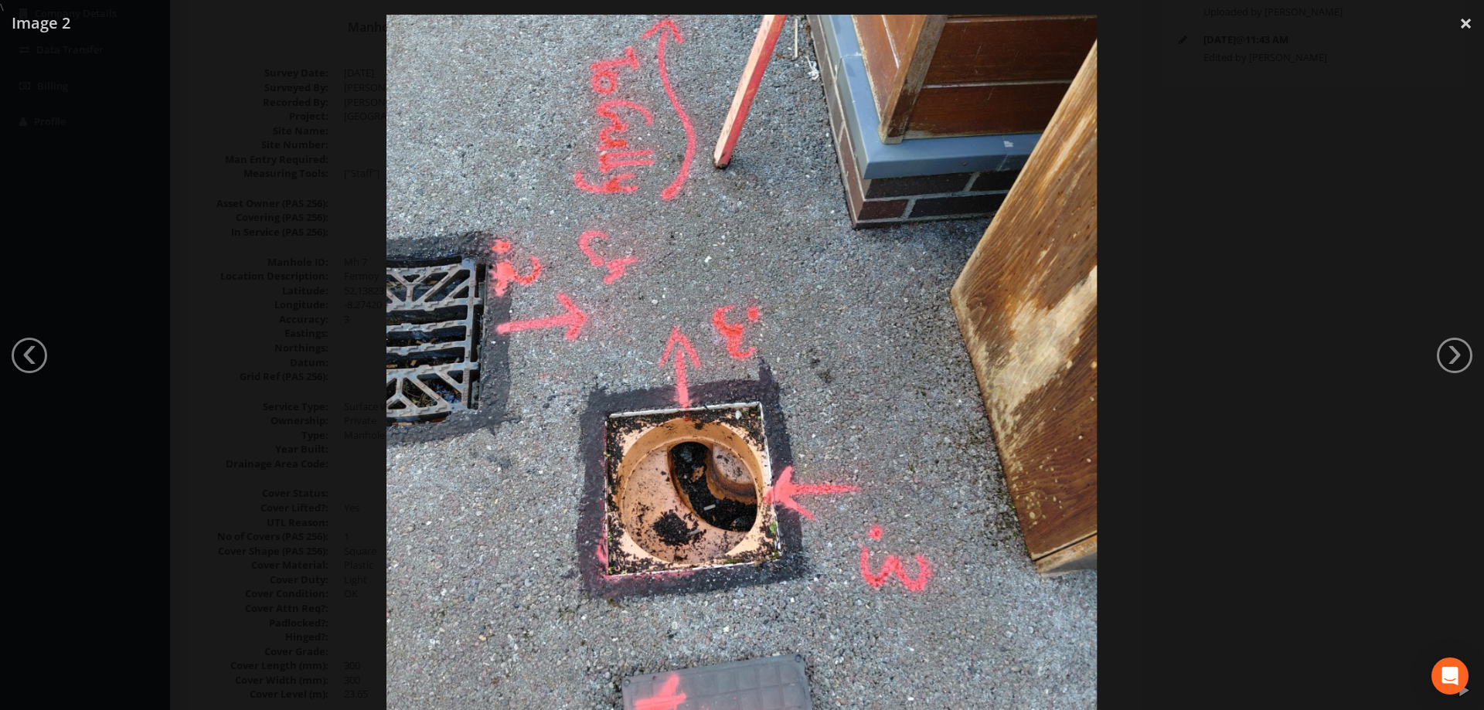
drag, startPoint x: 1322, startPoint y: 94, endPoint x: 1361, endPoint y: 50, distance: 58.0
click at [1322, 93] on div at bounding box center [742, 370] width 1484 height 710
